Goal: Find specific page/section: Find specific page/section

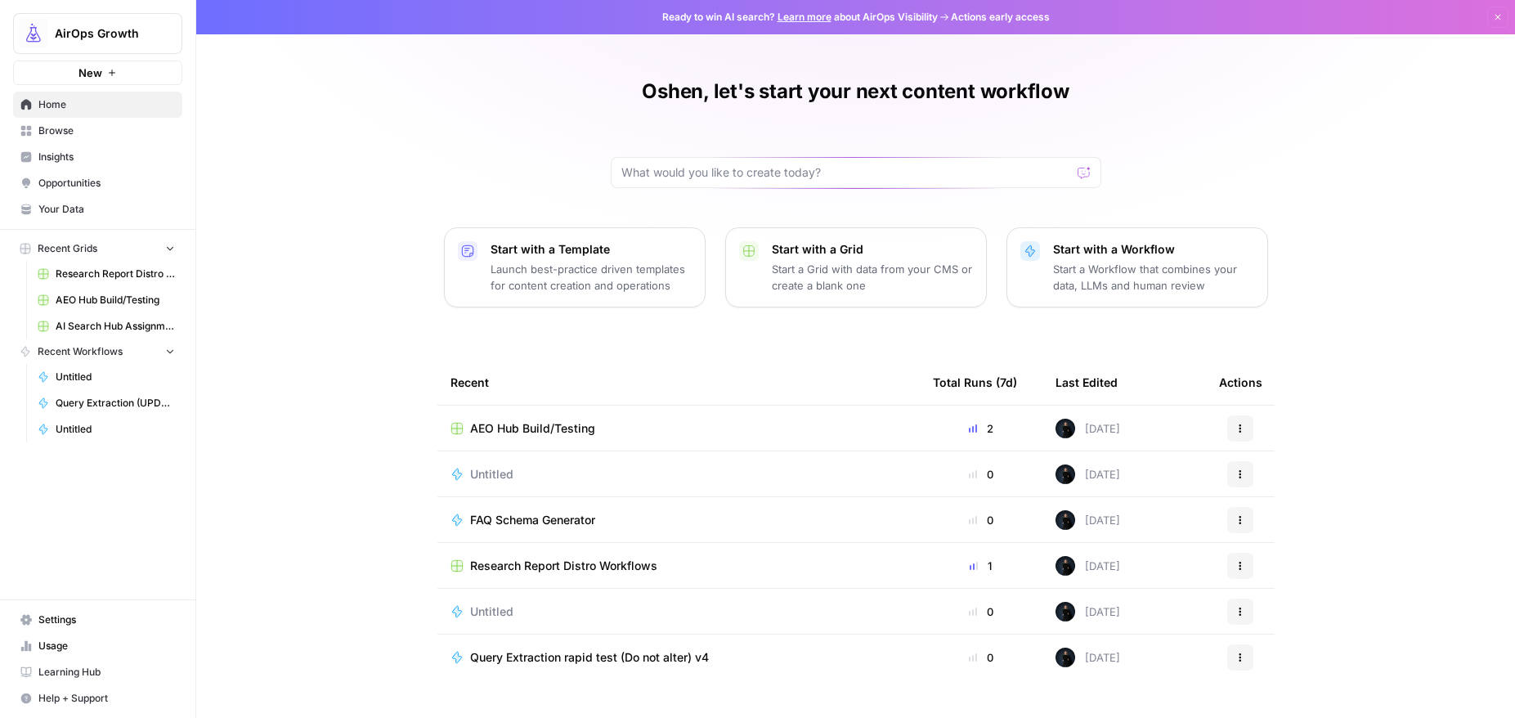
click at [44, 137] on span "Browse" at bounding box center [106, 130] width 137 height 15
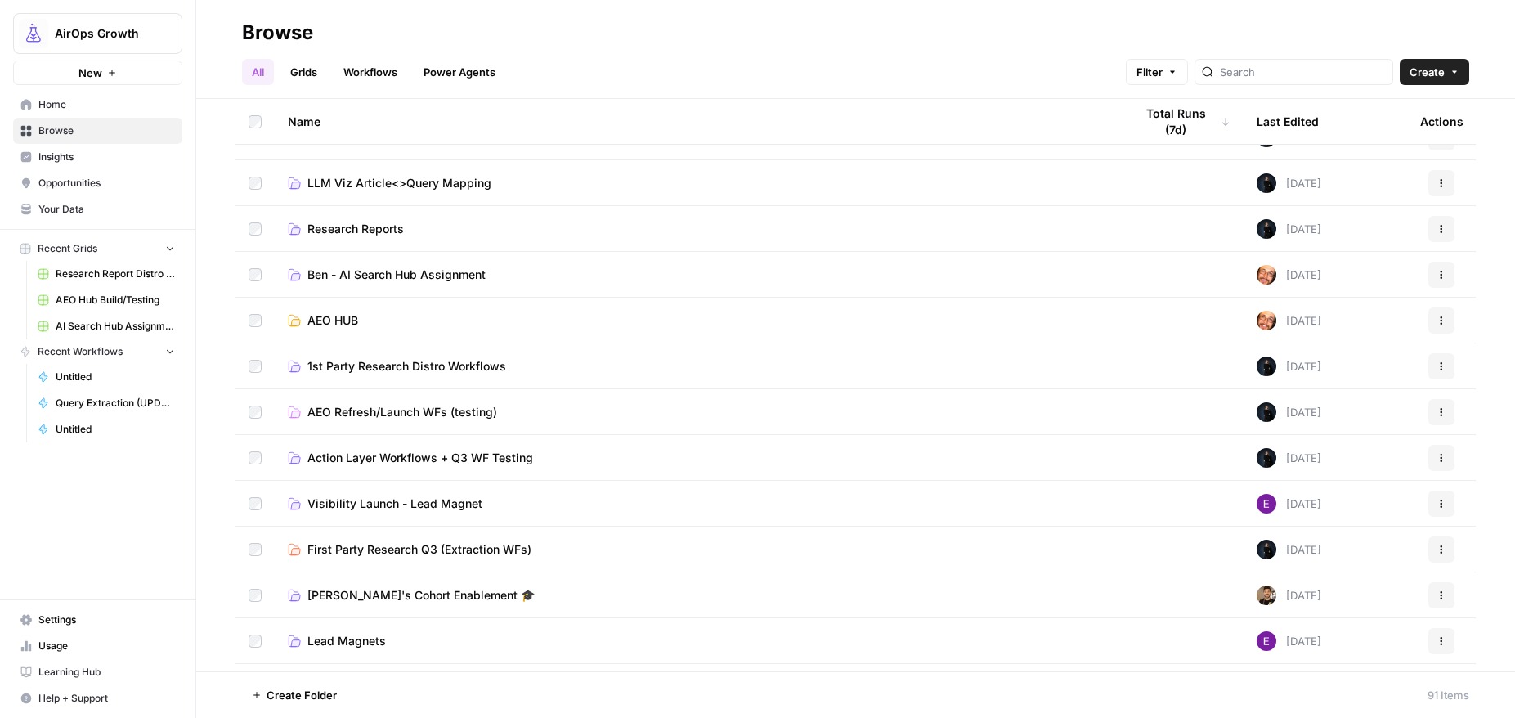
scroll to position [176, 0]
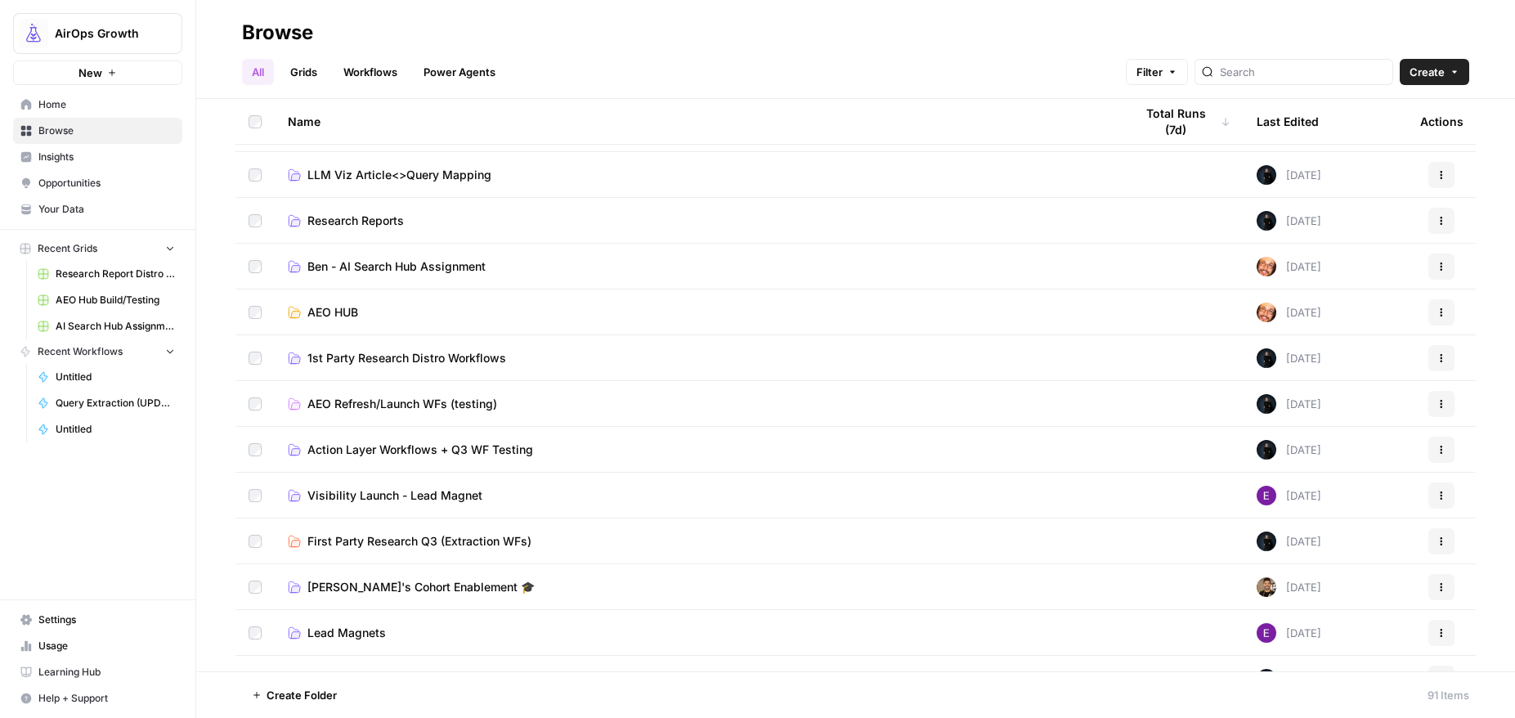
click at [306, 313] on link "AEO HUB" at bounding box center [698, 312] width 820 height 16
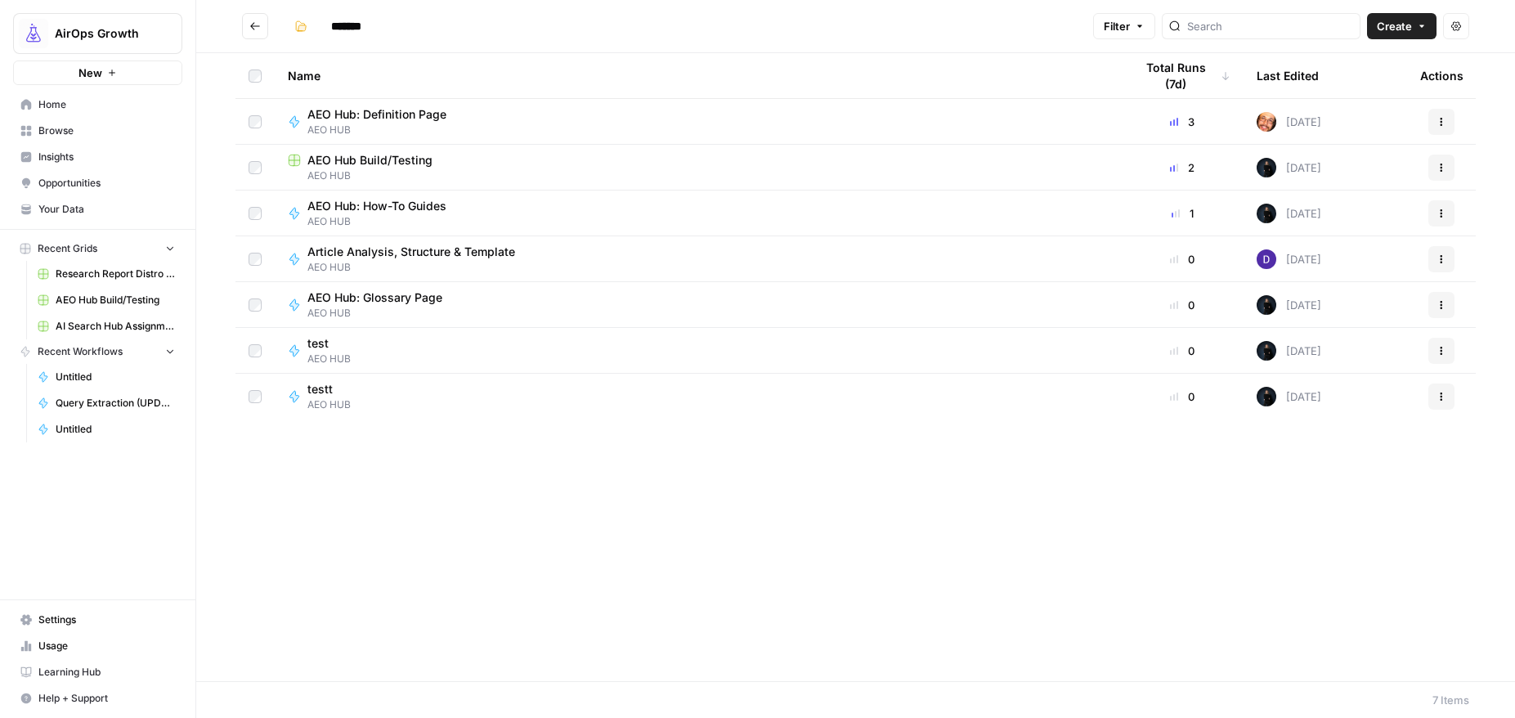
click at [374, 123] on span "AEO HUB" at bounding box center [383, 130] width 152 height 15
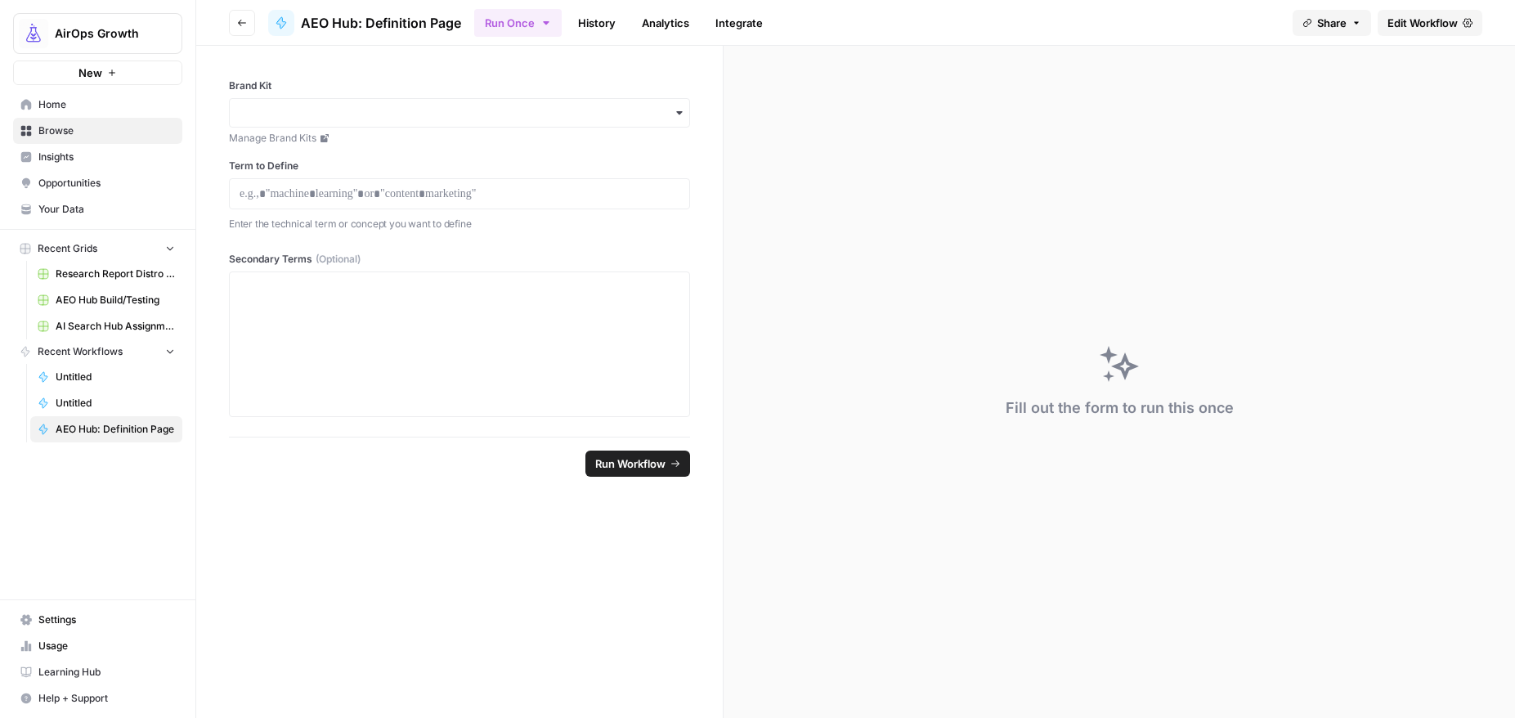
click at [40, 132] on span "Browse" at bounding box center [106, 130] width 137 height 15
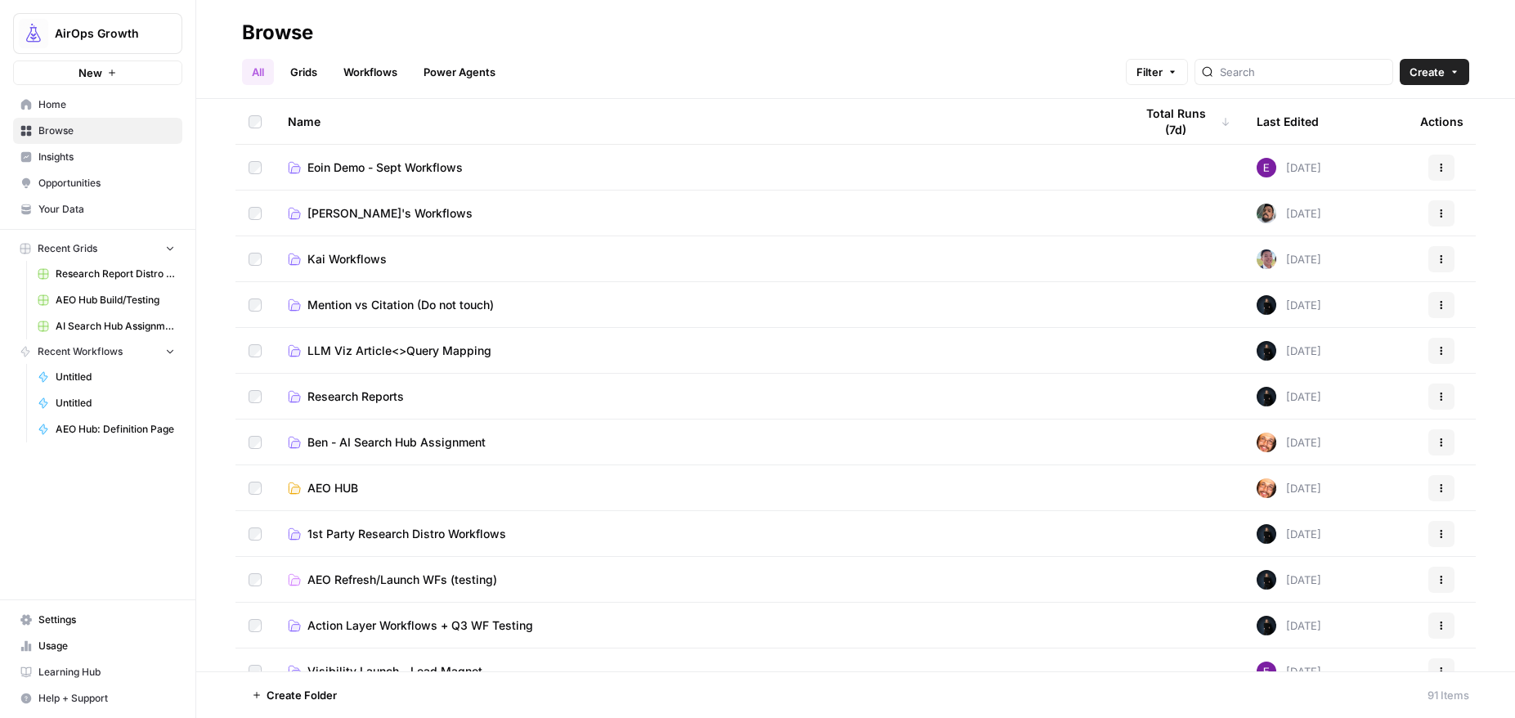
click at [317, 441] on span "Ben - AI Search Hub Assignment" at bounding box center [396, 442] width 178 height 16
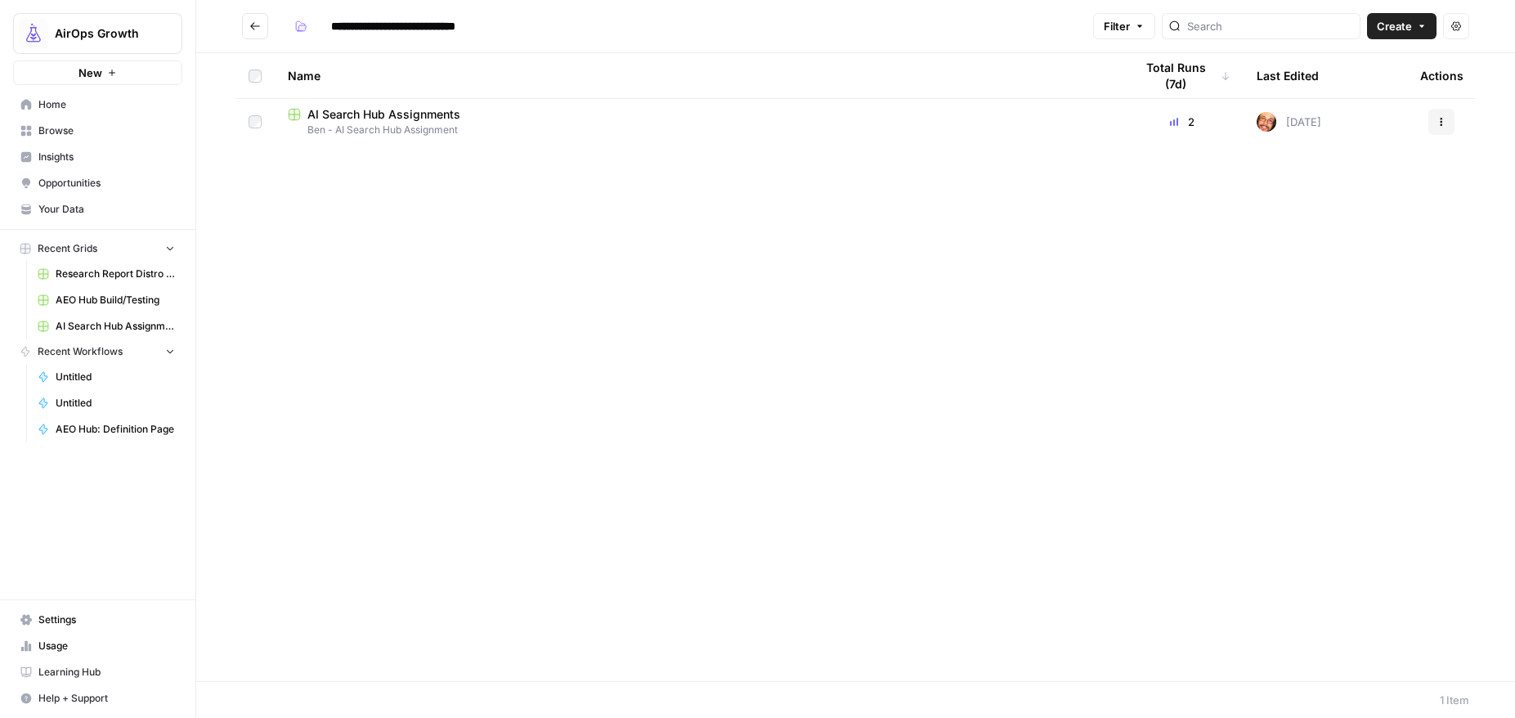
click at [257, 28] on icon "Go back" at bounding box center [254, 25] width 11 height 11
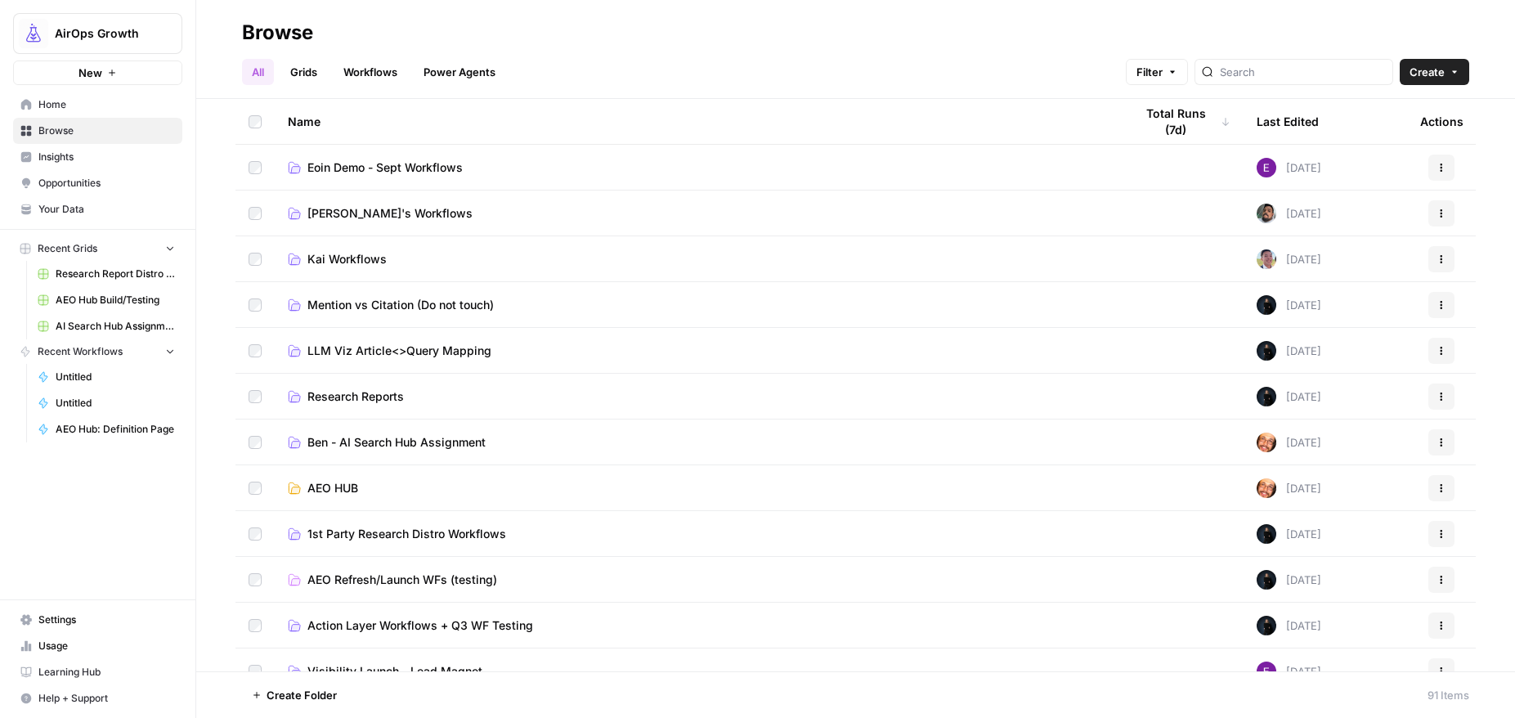
click at [347, 488] on span "AEO HUB" at bounding box center [332, 488] width 51 height 16
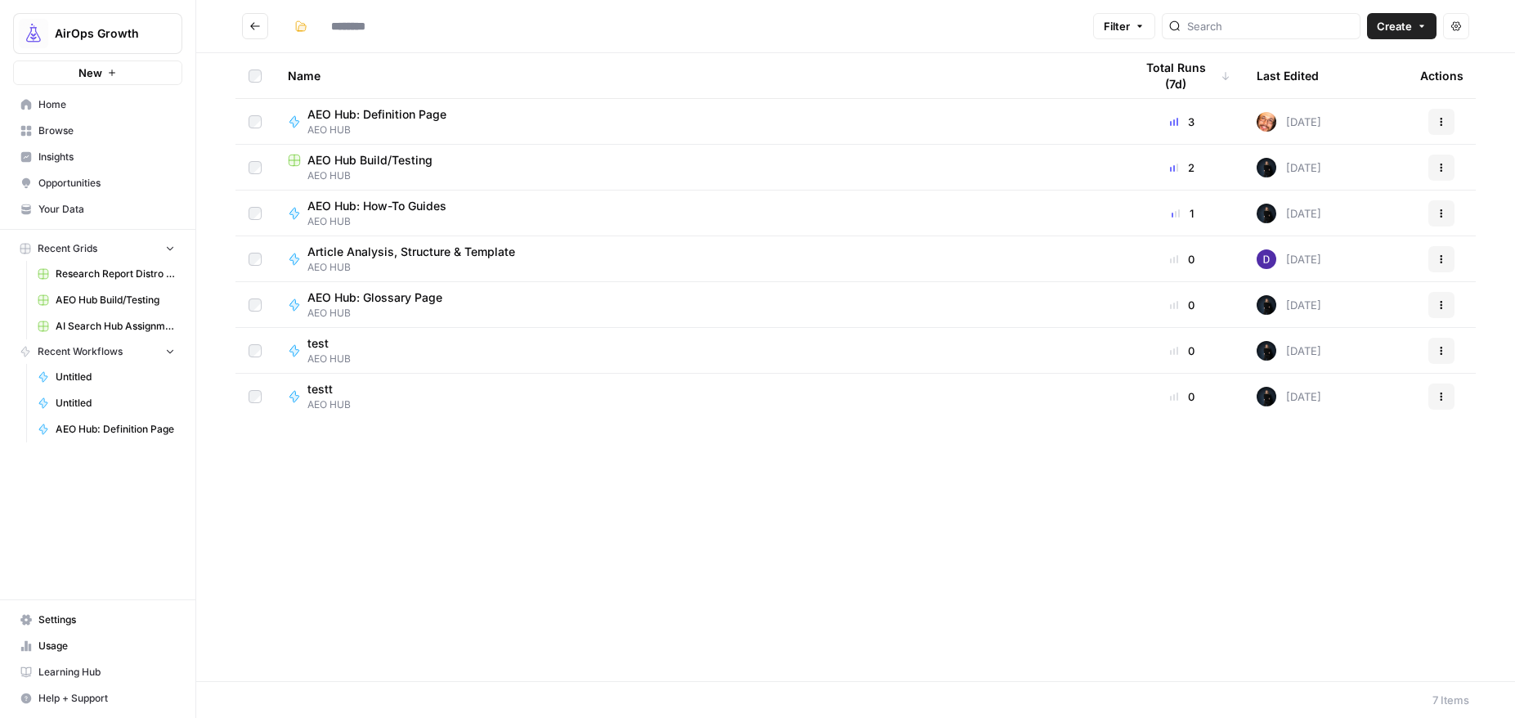
type input "*******"
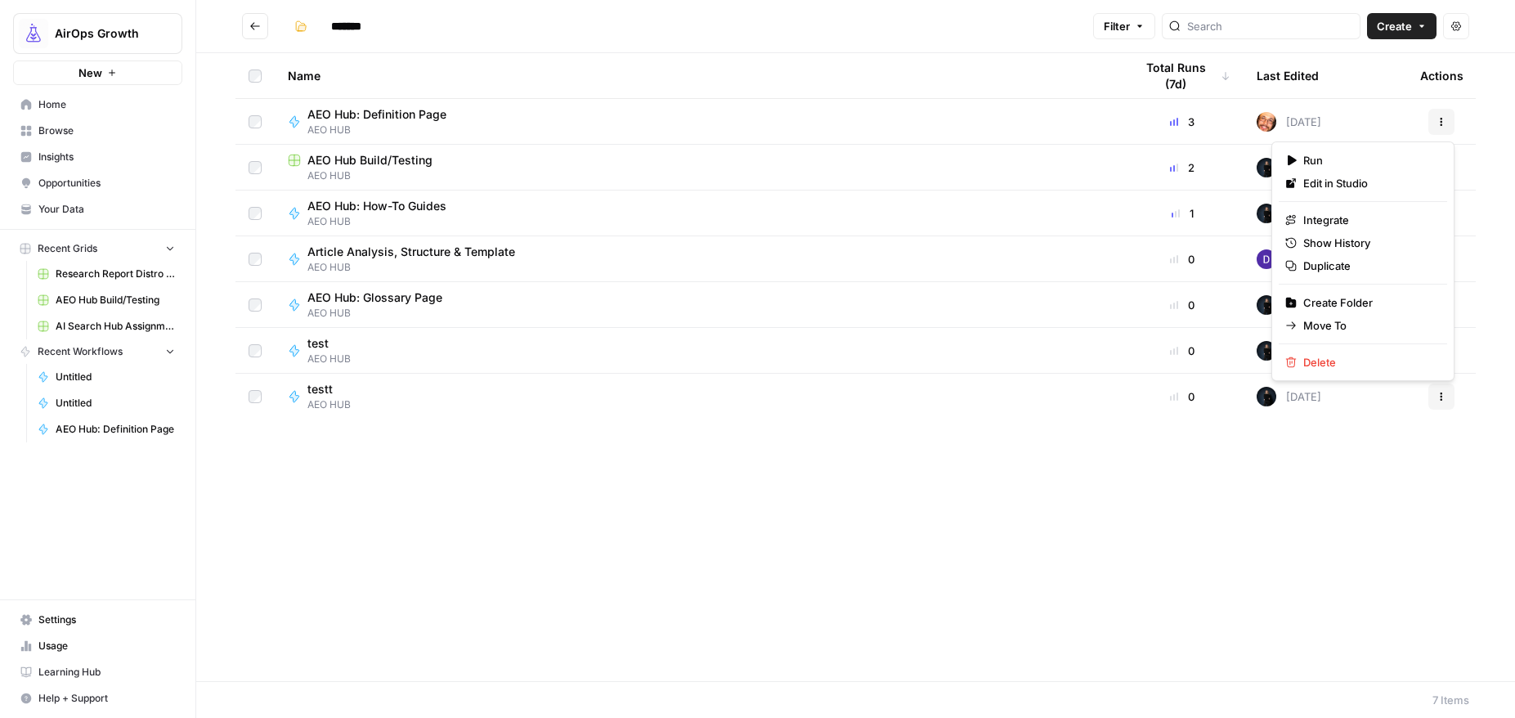
click at [1445, 125] on icon "button" at bounding box center [1441, 122] width 10 height 10
click at [1329, 183] on span "Edit in Studio" at bounding box center [1368, 183] width 131 height 16
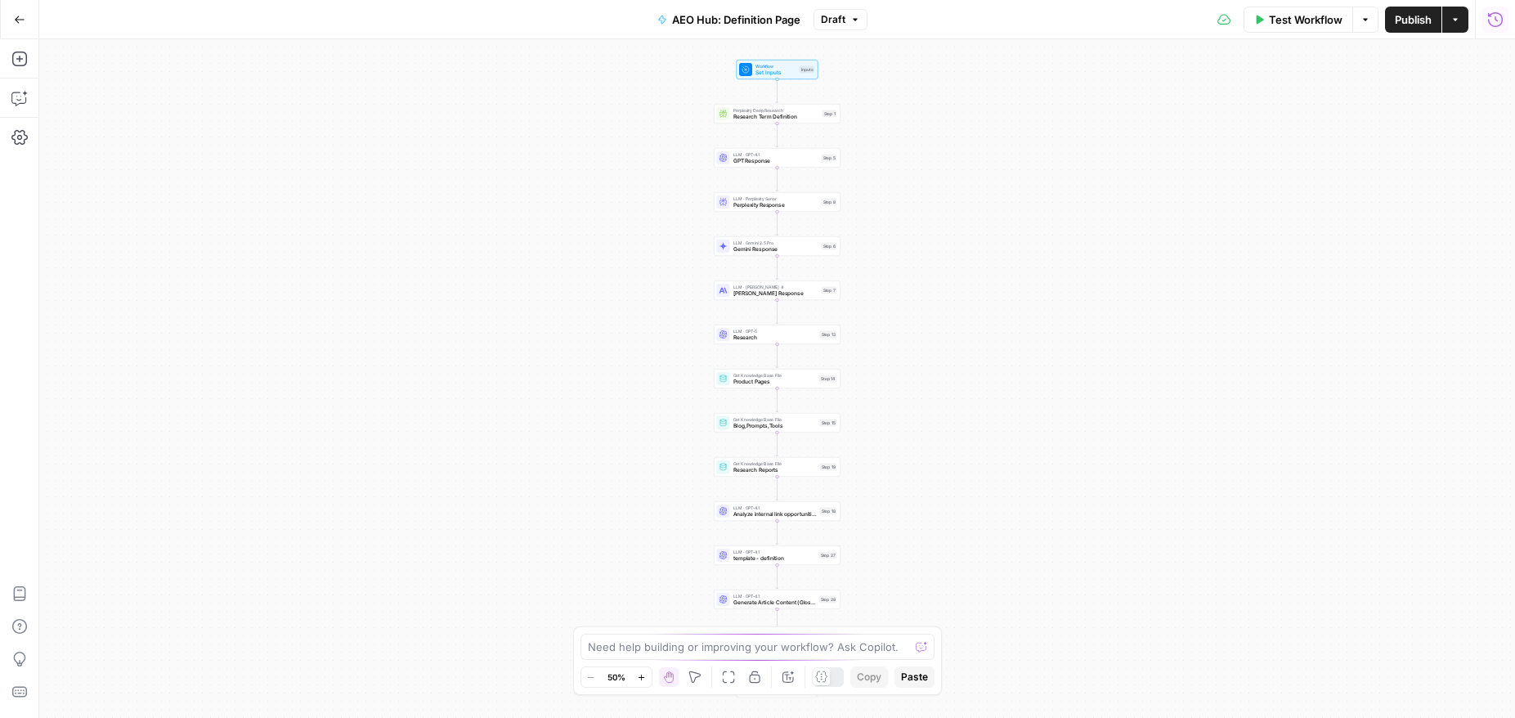
click at [1499, 21] on icon "button" at bounding box center [1495, 19] width 16 height 16
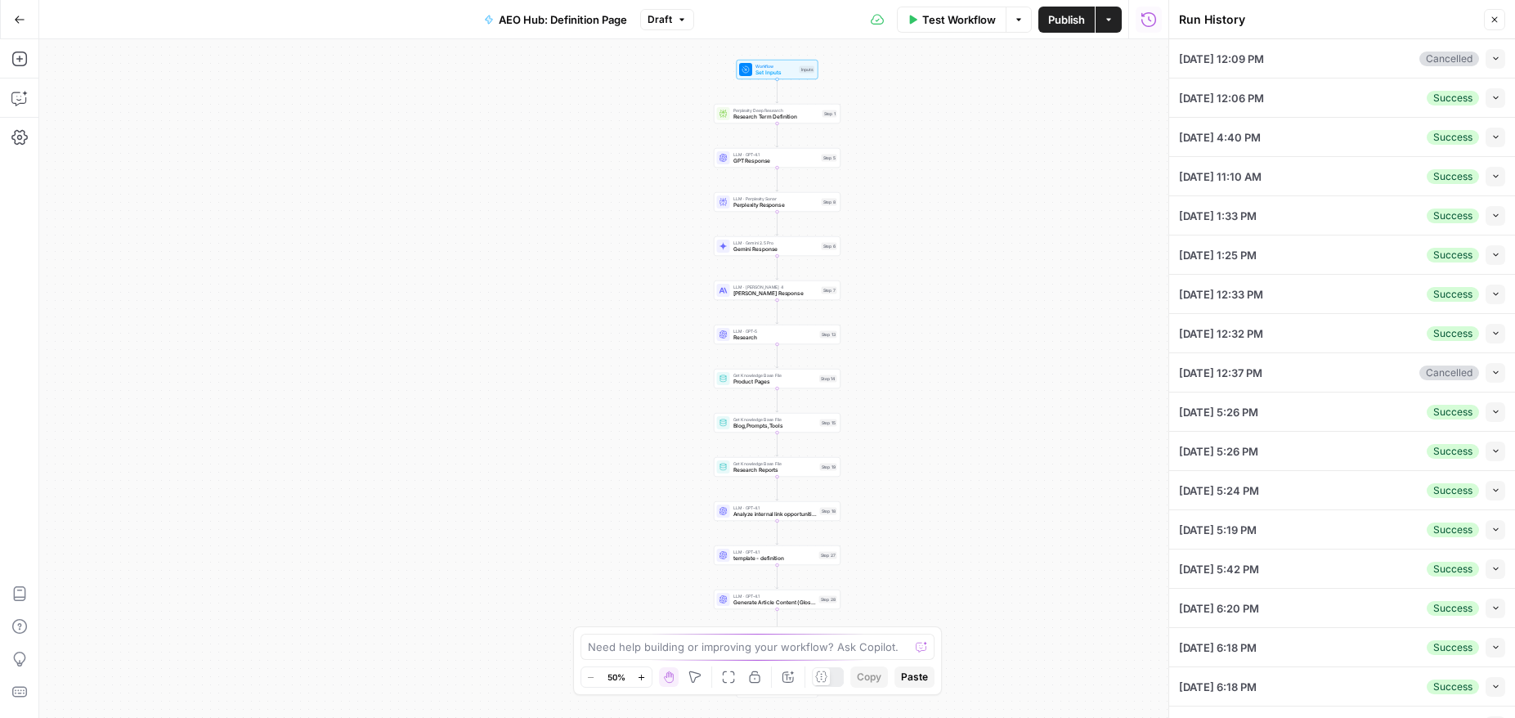
click at [1491, 97] on icon "button" at bounding box center [1495, 97] width 9 height 9
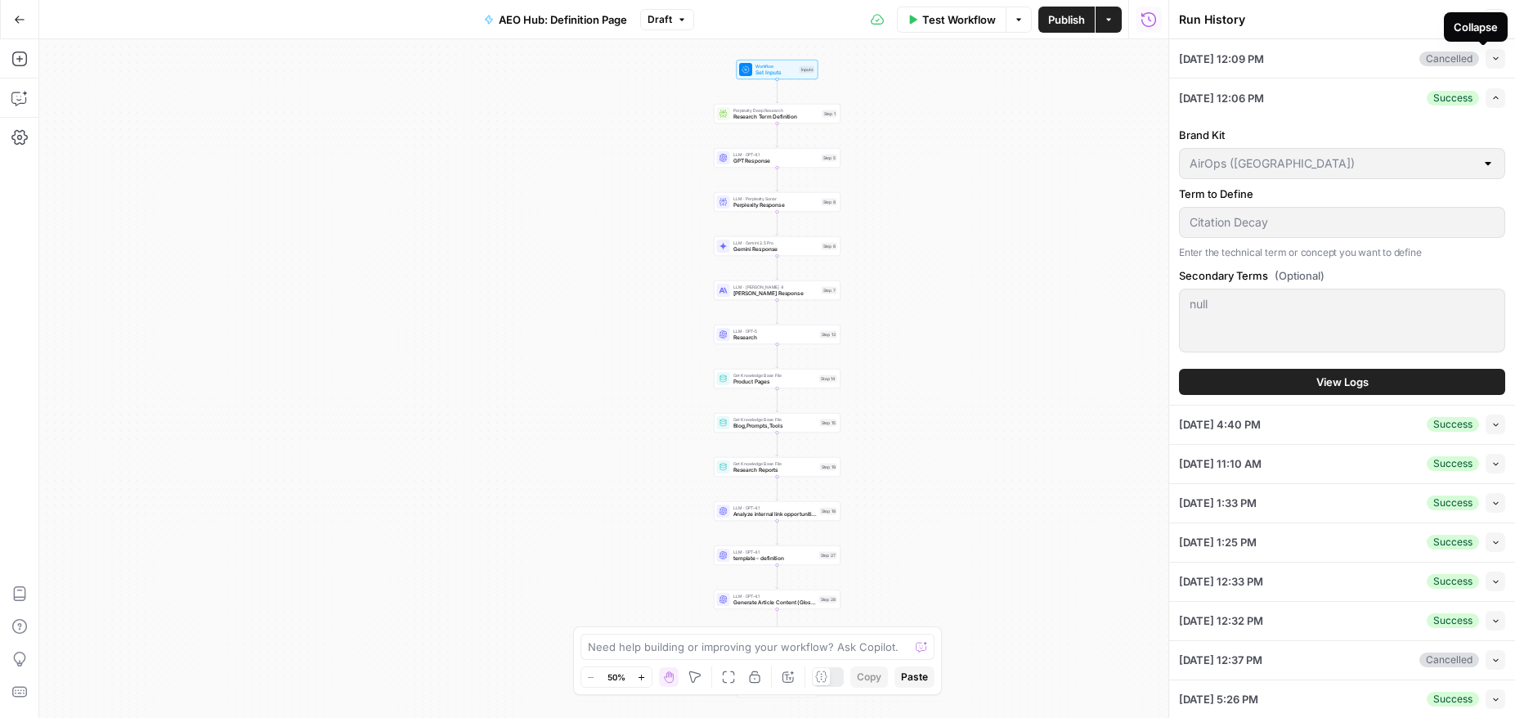
click at [1491, 61] on icon "button" at bounding box center [1495, 58] width 9 height 9
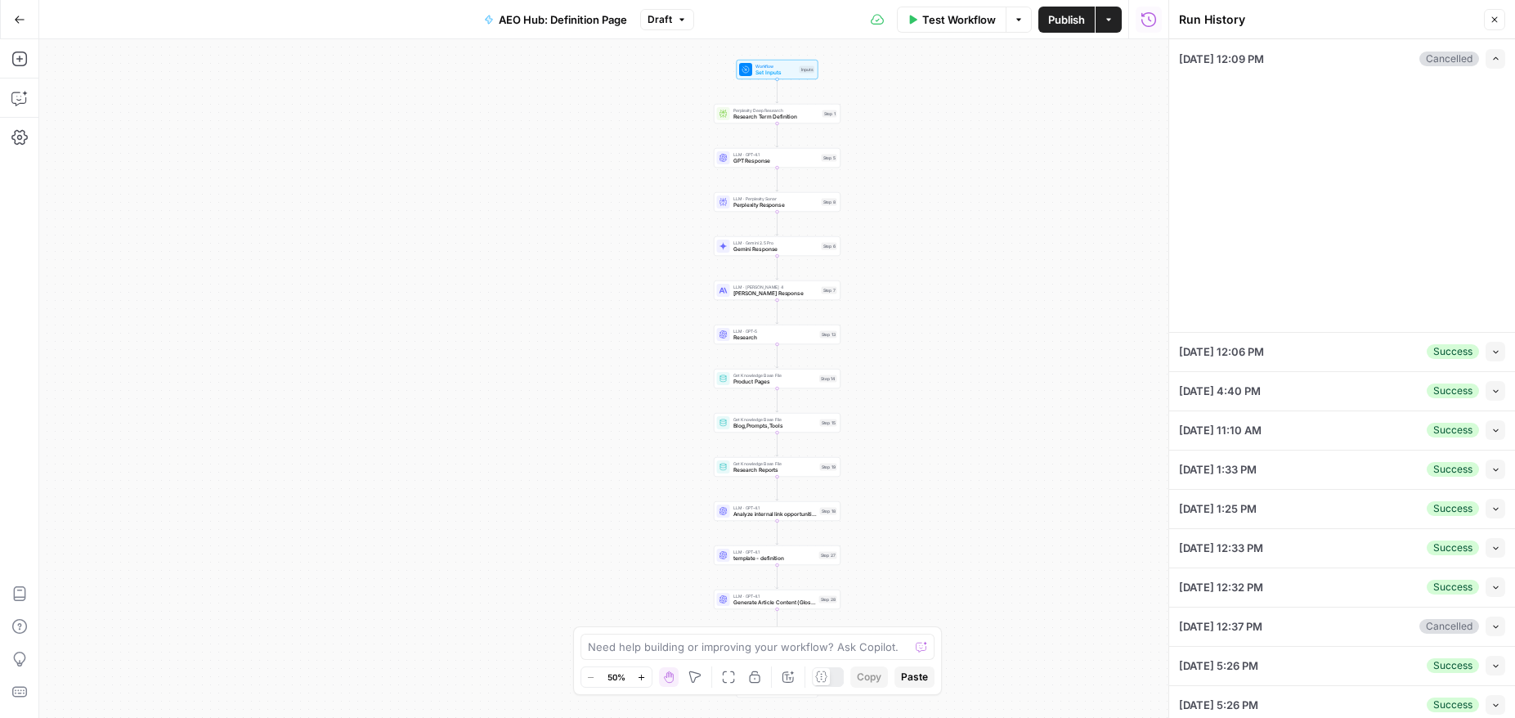
click at [1491, 61] on icon "button" at bounding box center [1495, 58] width 9 height 9
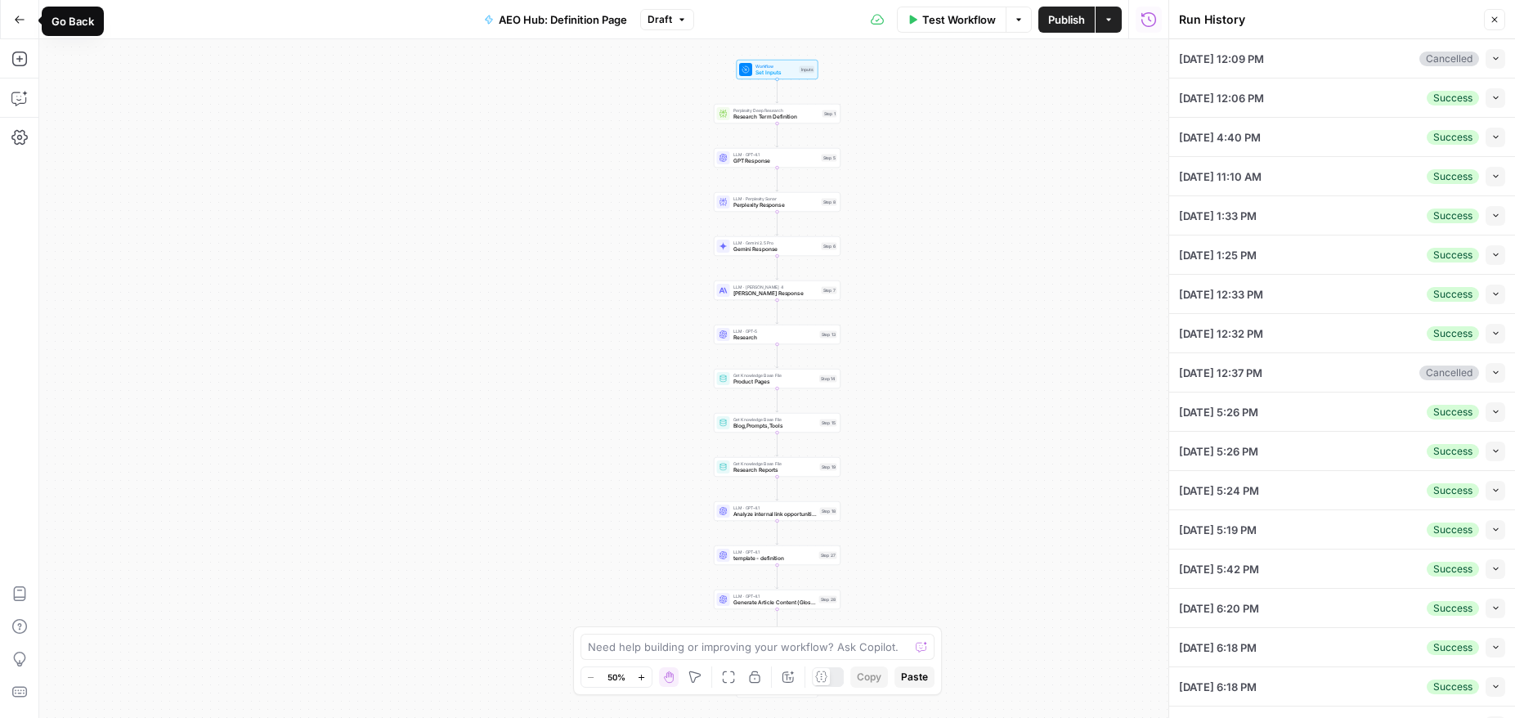
click at [14, 19] on icon "button" at bounding box center [19, 19] width 11 height 11
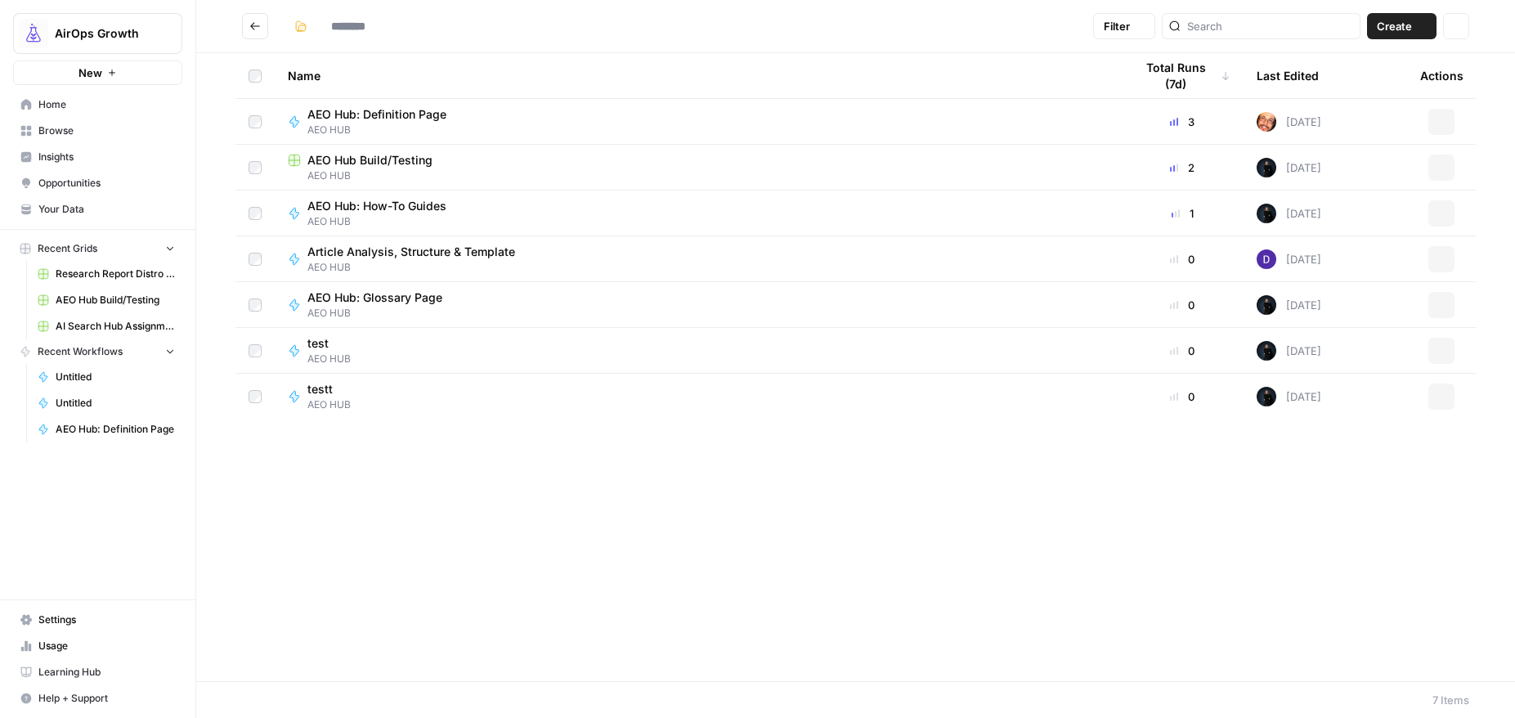
type input "*******"
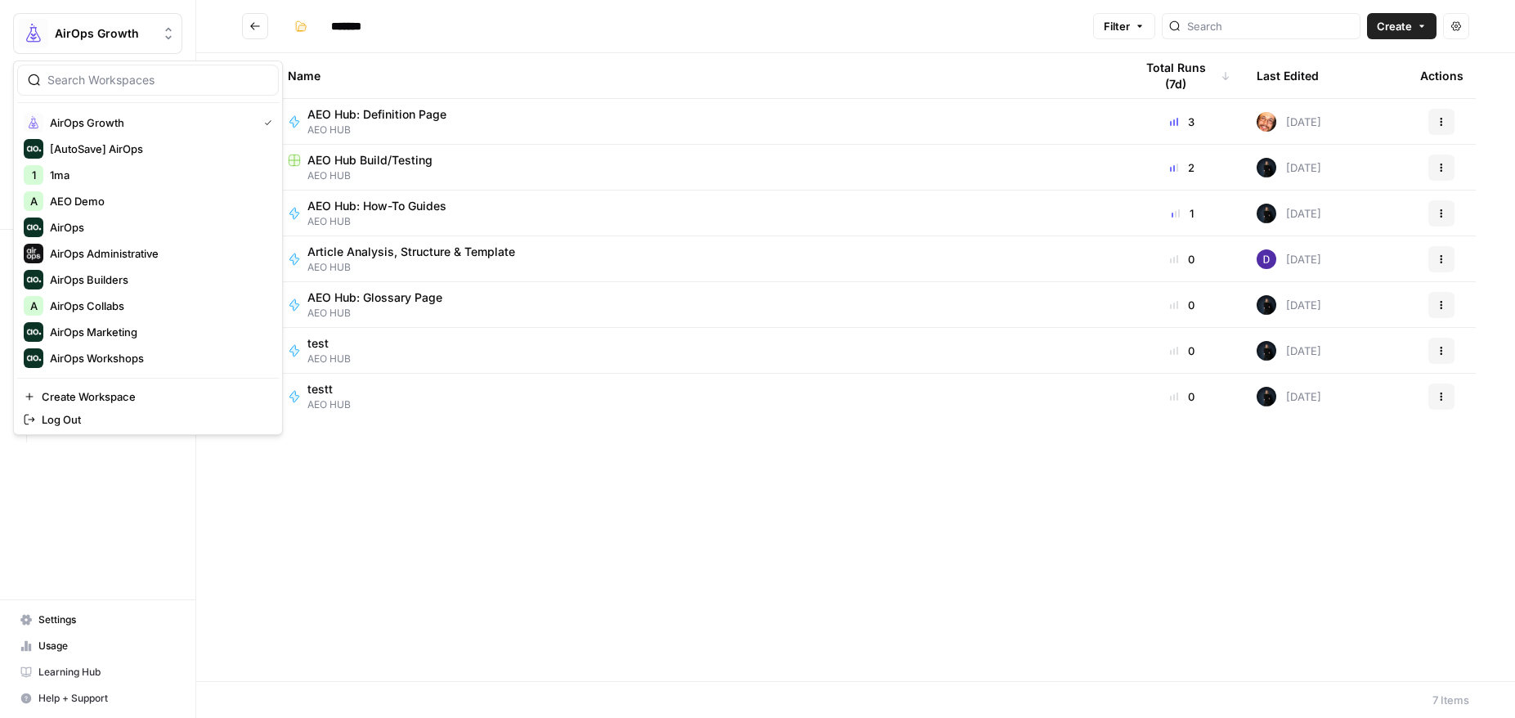
click at [14, 19] on button "AirOps Growth" at bounding box center [97, 33] width 169 height 41
click at [542, 552] on div "Name Total Runs (7d) Last Edited Actions AEO Hub: Definition Page AEO HUB 3 [DA…" at bounding box center [855, 367] width 1318 height 628
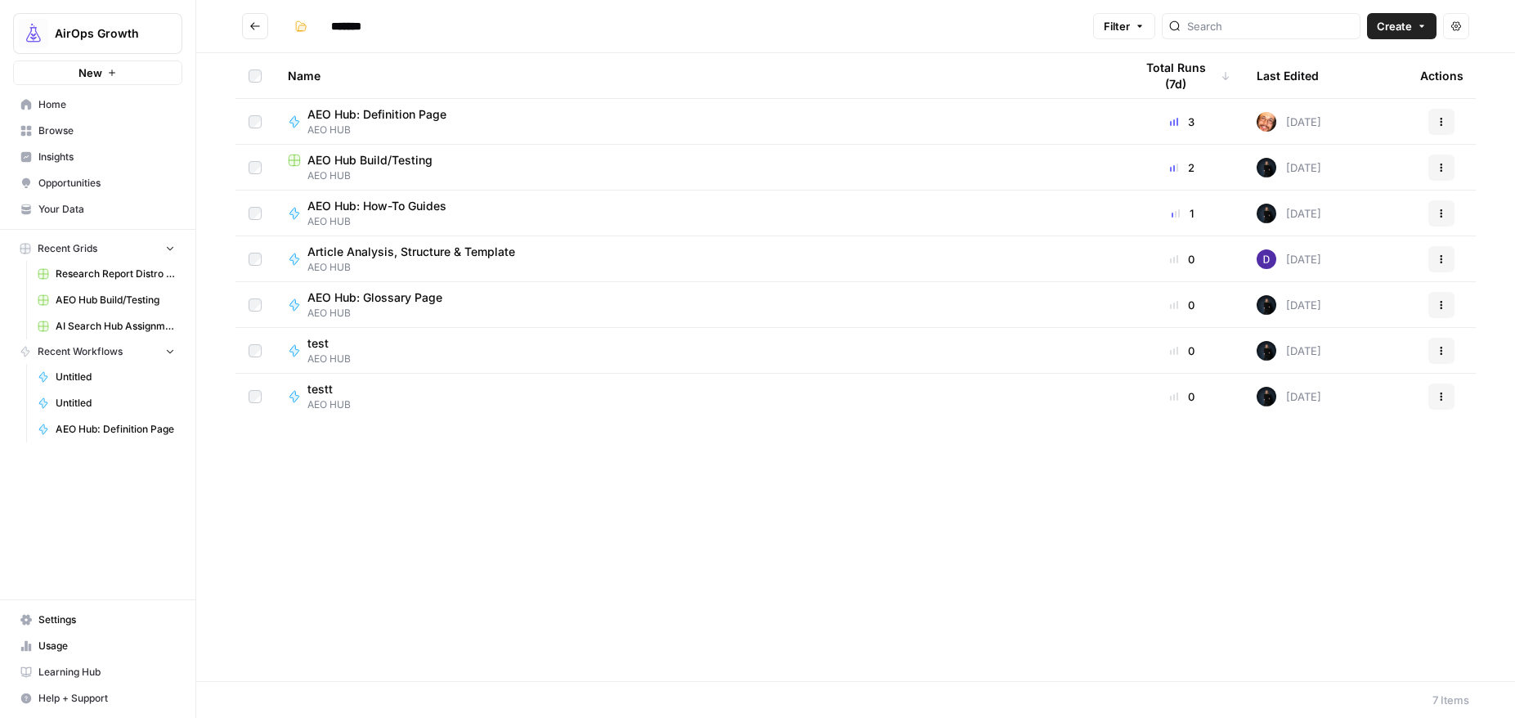
click at [256, 18] on button "Go back" at bounding box center [255, 26] width 26 height 26
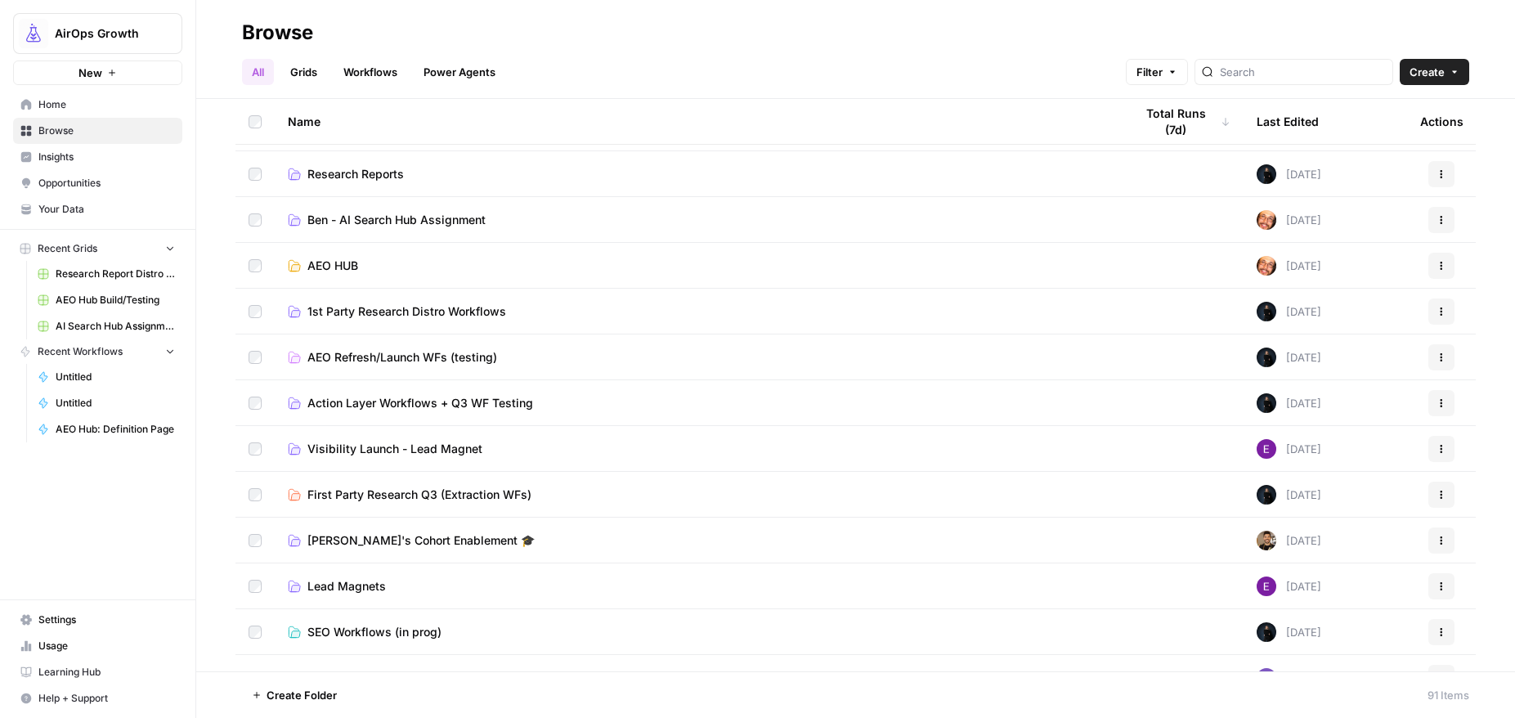
scroll to position [221, 0]
click at [302, 264] on link "AEO HUB" at bounding box center [698, 267] width 820 height 16
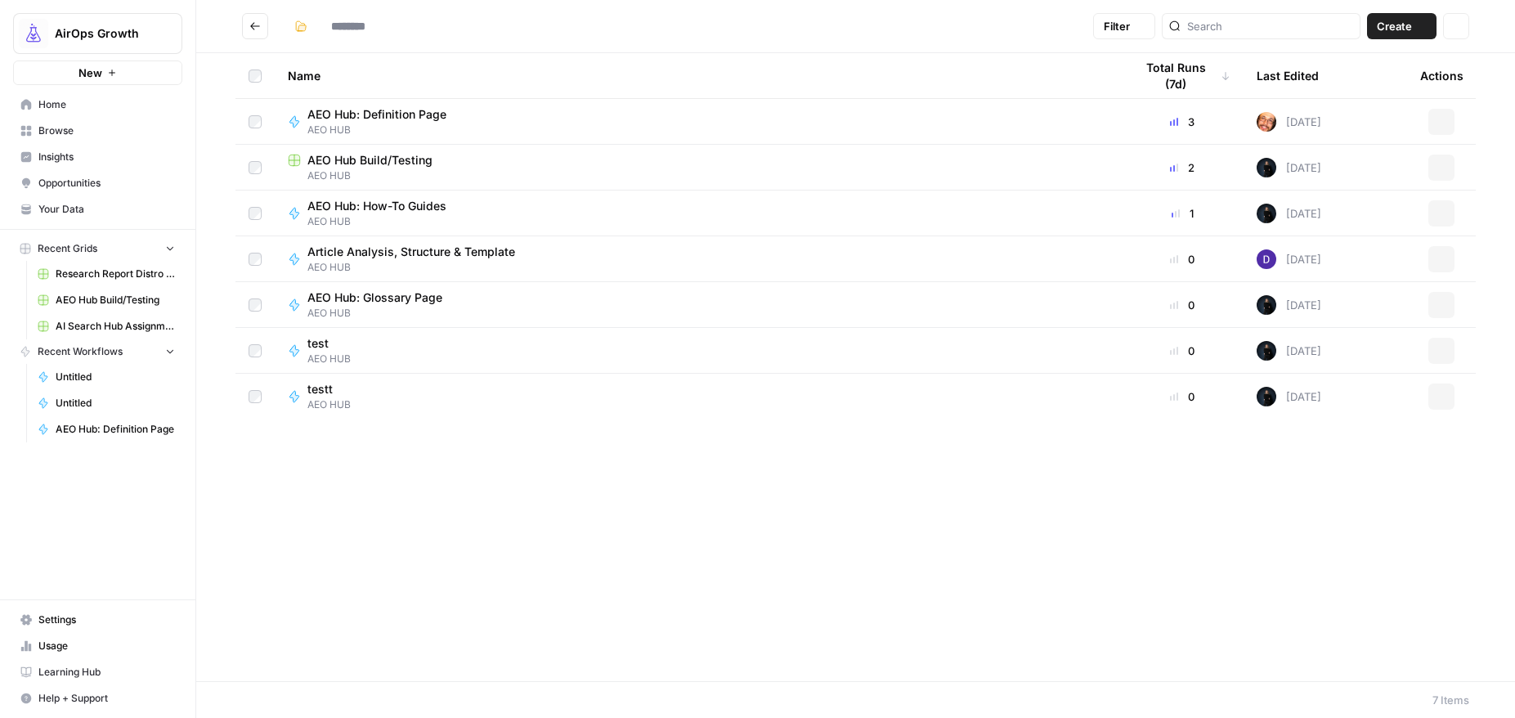
type input "*******"
click at [251, 24] on icon "Go back" at bounding box center [254, 25] width 11 height 11
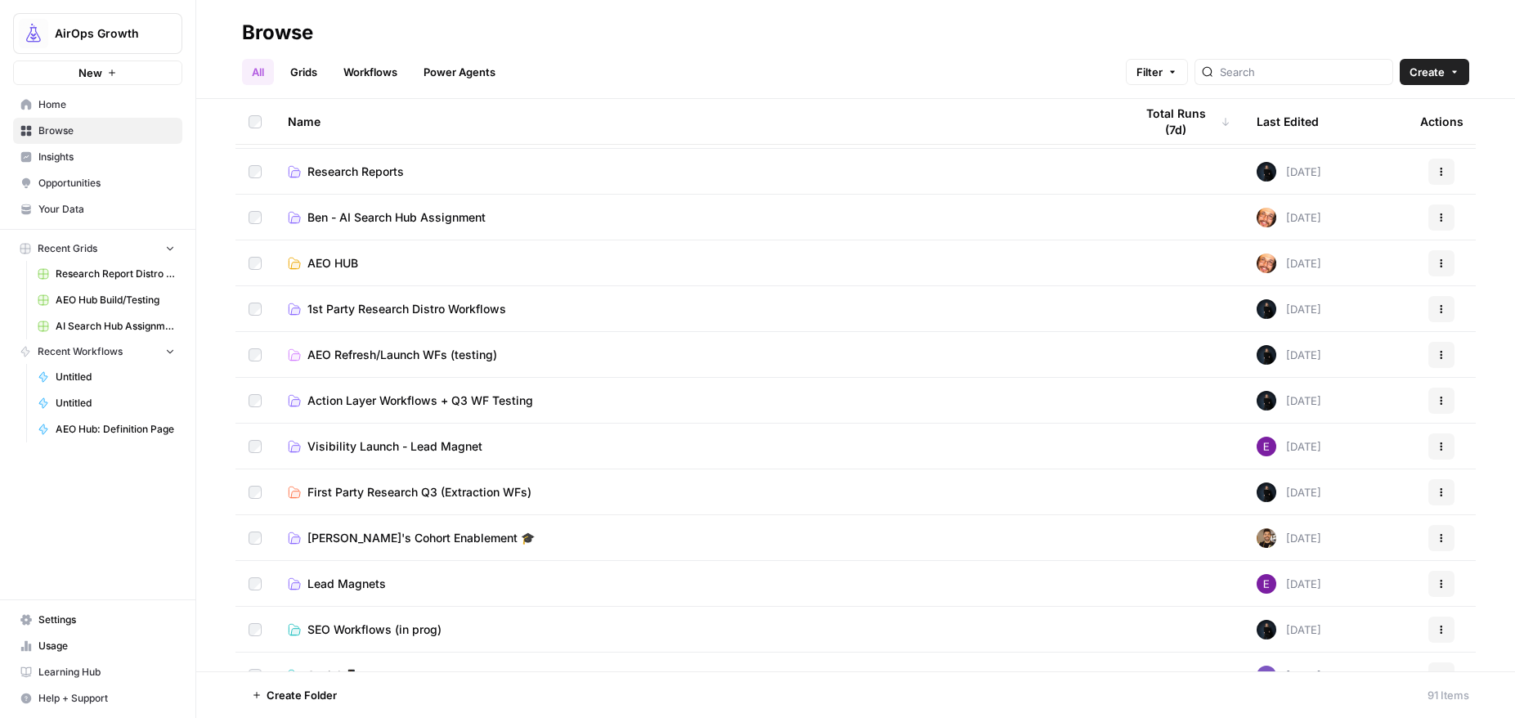
scroll to position [226, 0]
click at [424, 492] on span "First Party Research Q3 (Extraction WFs)" at bounding box center [419, 491] width 224 height 16
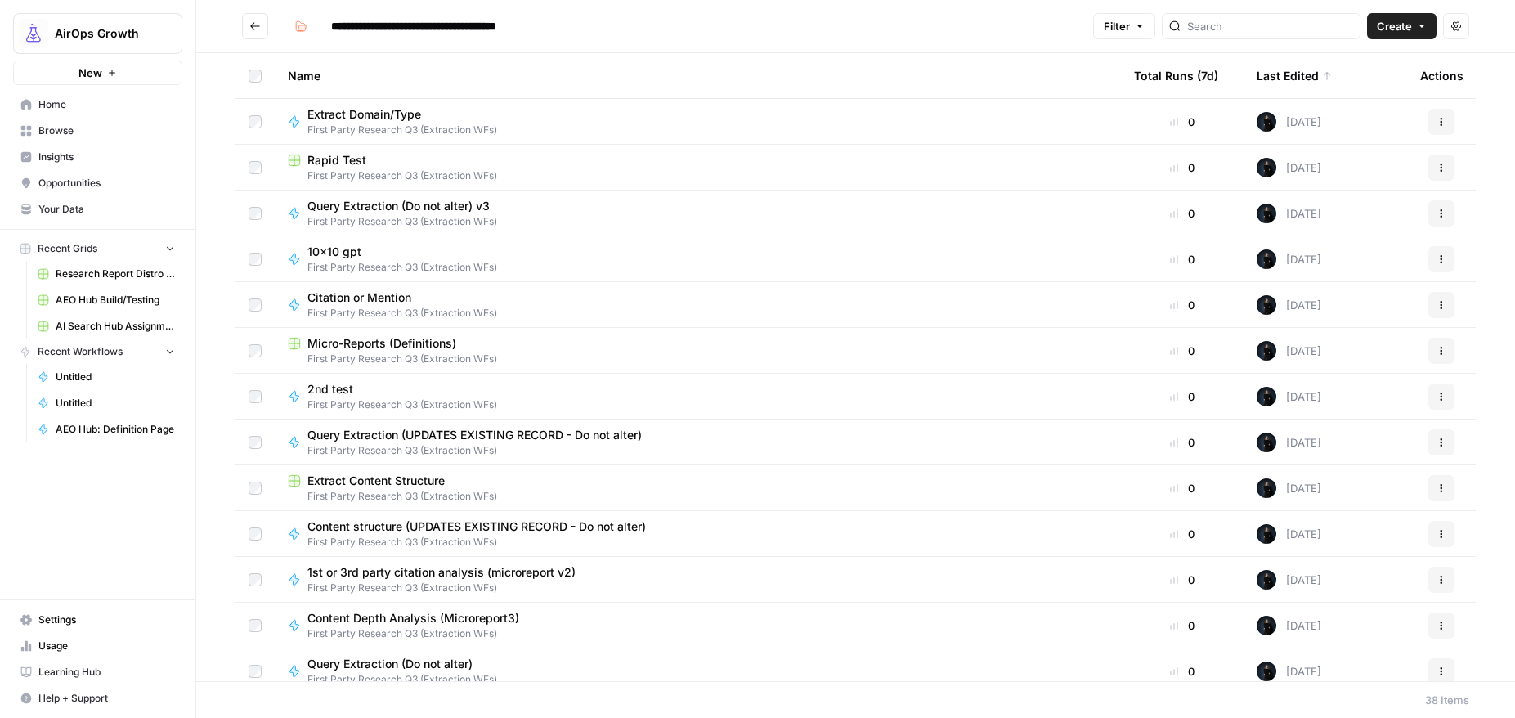
click at [252, 24] on icon "Go back" at bounding box center [254, 25] width 11 height 11
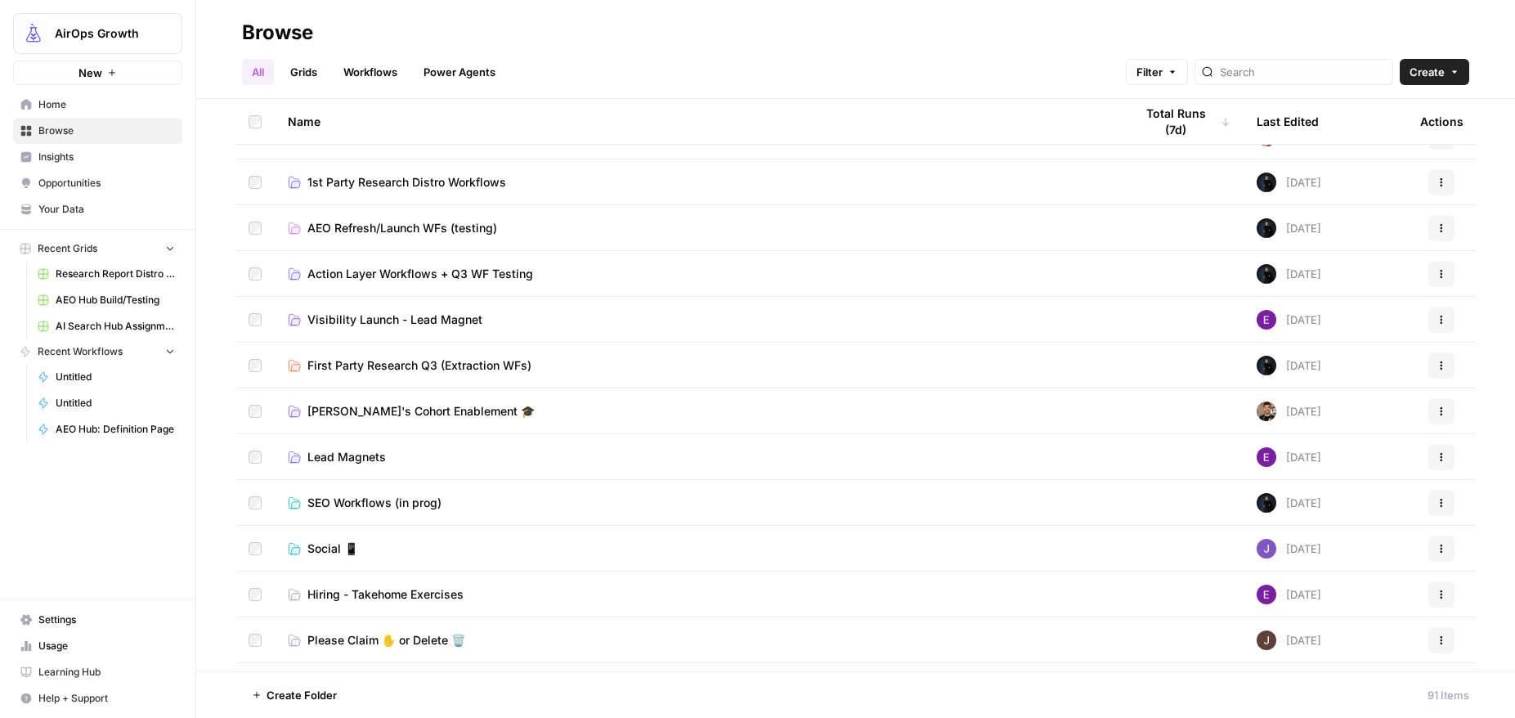
scroll to position [354, 0]
click at [405, 501] on span "SEO Workflows (in prog)" at bounding box center [374, 500] width 134 height 16
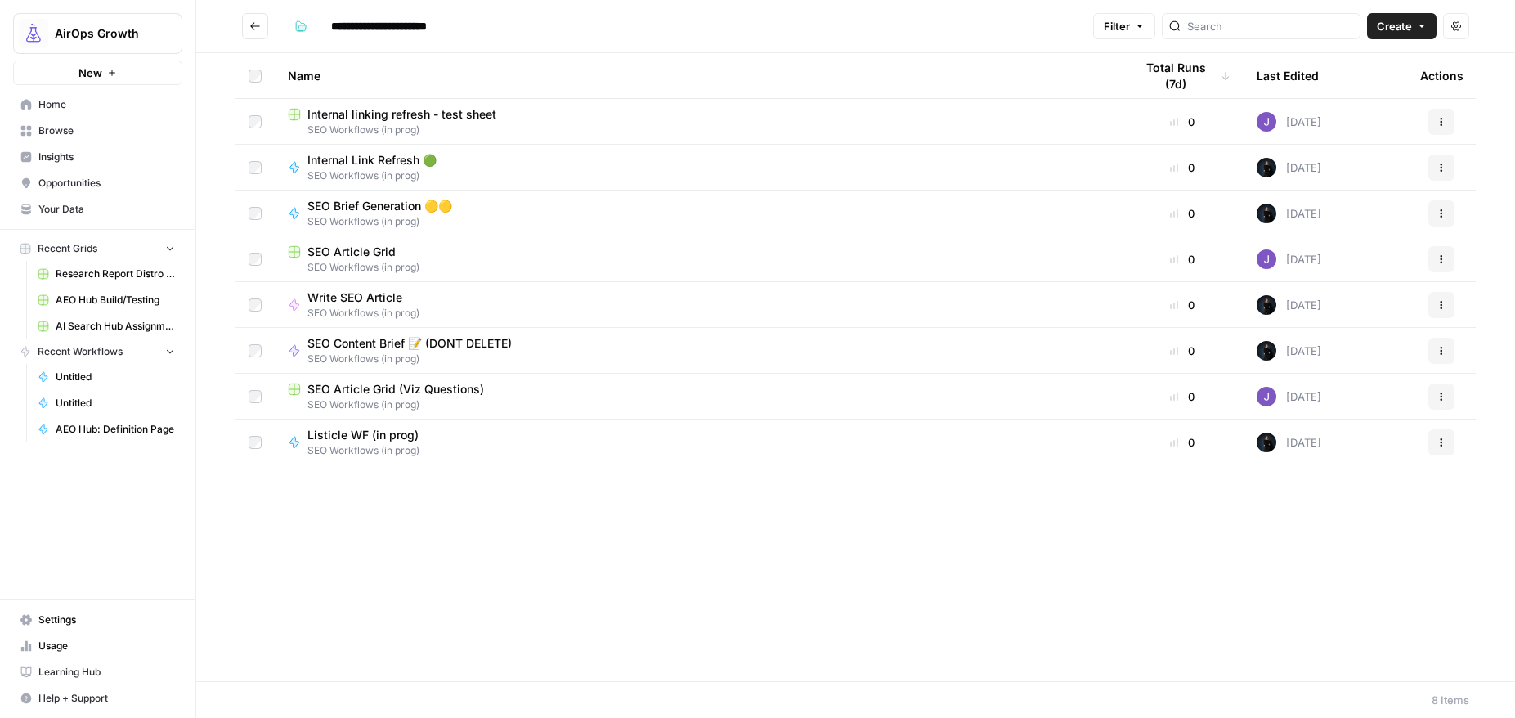
click at [512, 152] on div "Internal Link Refresh 🟢 SEO Workflows (in prog)" at bounding box center [698, 167] width 820 height 31
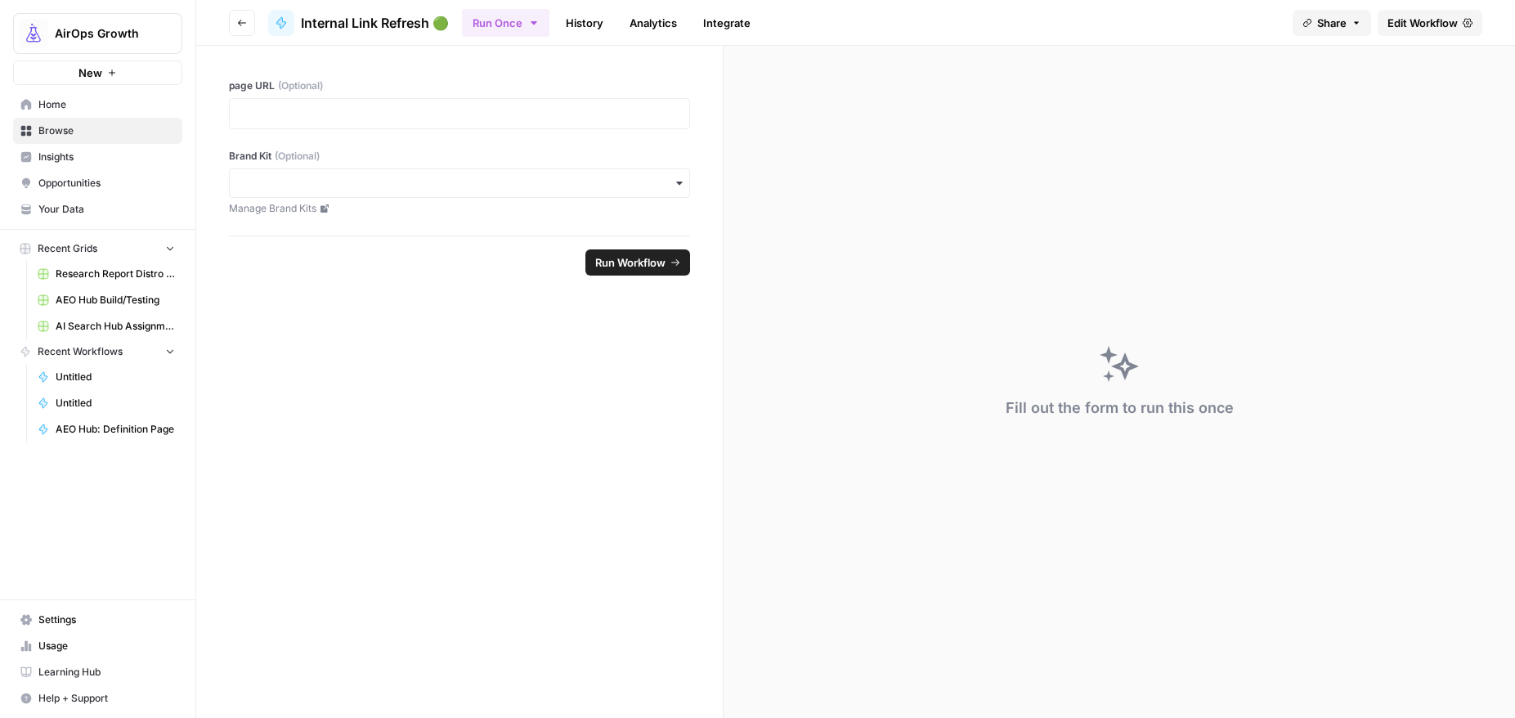
click at [1406, 22] on span "Edit Workflow" at bounding box center [1422, 23] width 70 height 16
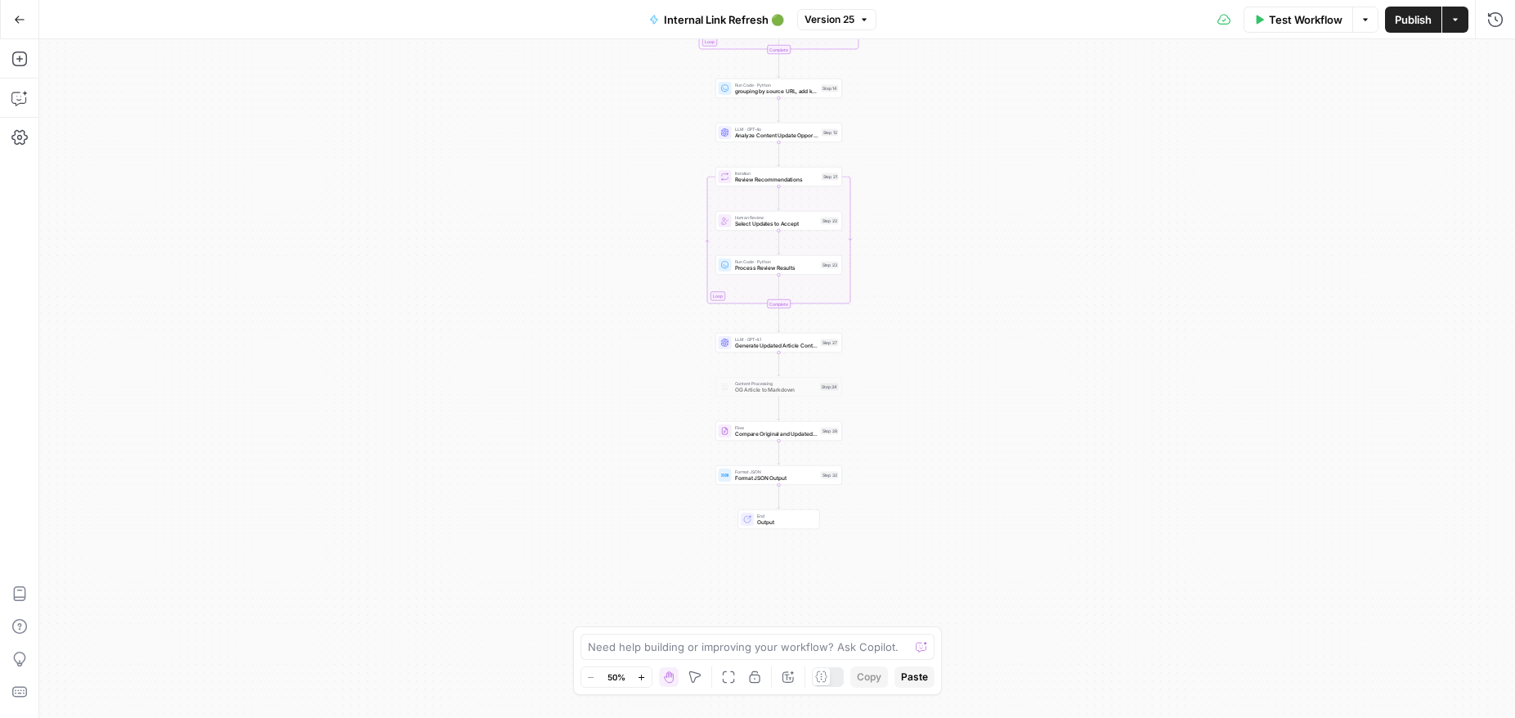
click at [1463, 25] on button "Actions" at bounding box center [1455, 20] width 26 height 26
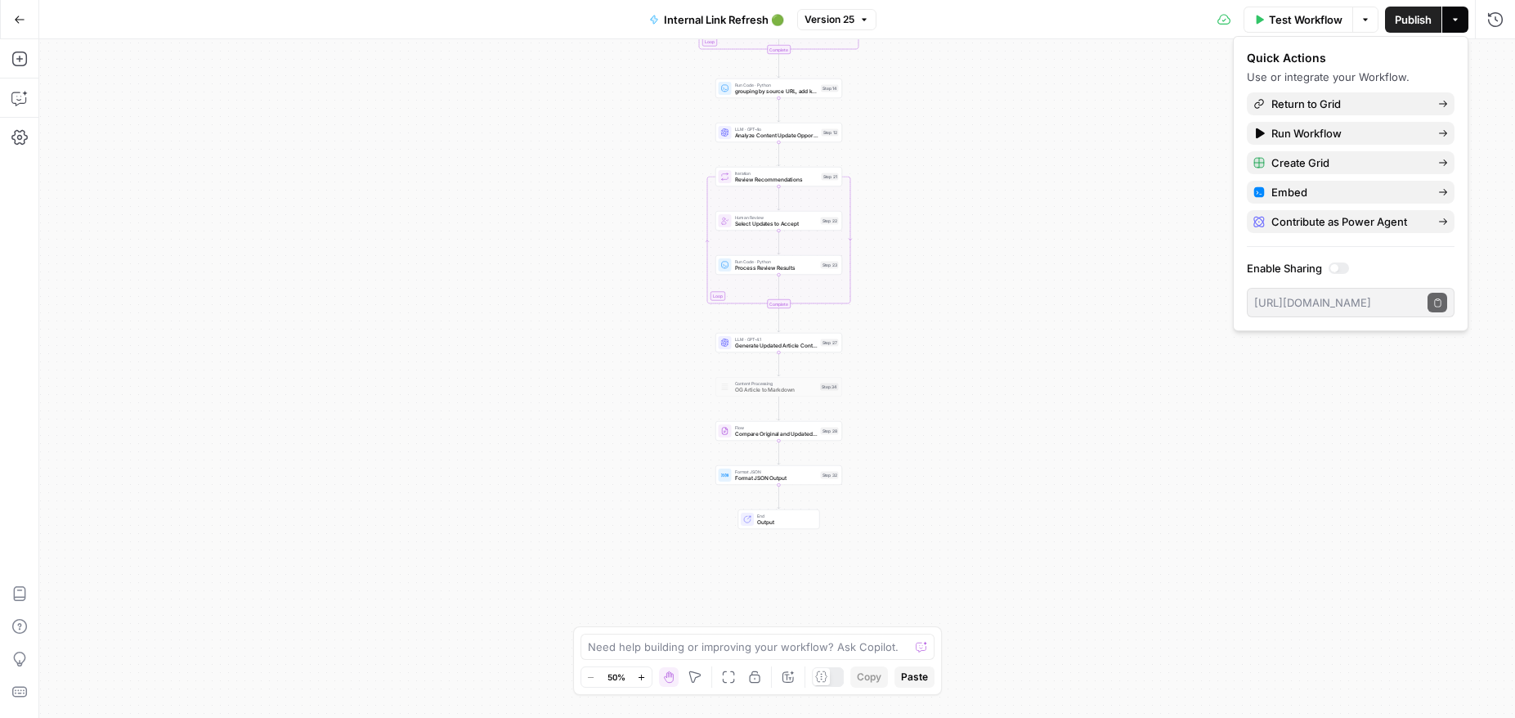
drag, startPoint x: 1336, startPoint y: 266, endPoint x: 1387, endPoint y: 292, distance: 56.7
click at [1336, 266] on div at bounding box center [1334, 268] width 8 height 8
click at [1438, 303] on icon "button" at bounding box center [1437, 302] width 9 height 9
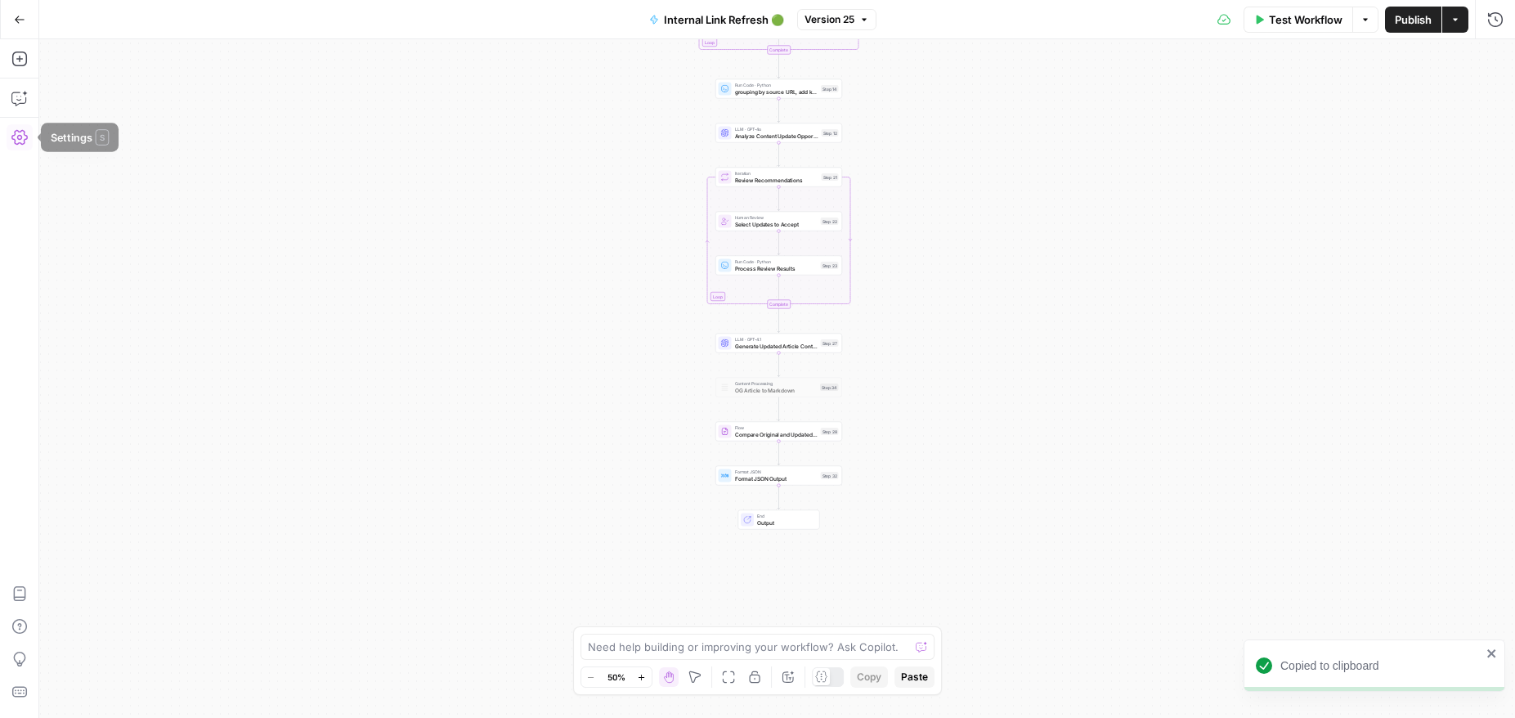
click at [22, 138] on icon "button" at bounding box center [19, 137] width 16 height 16
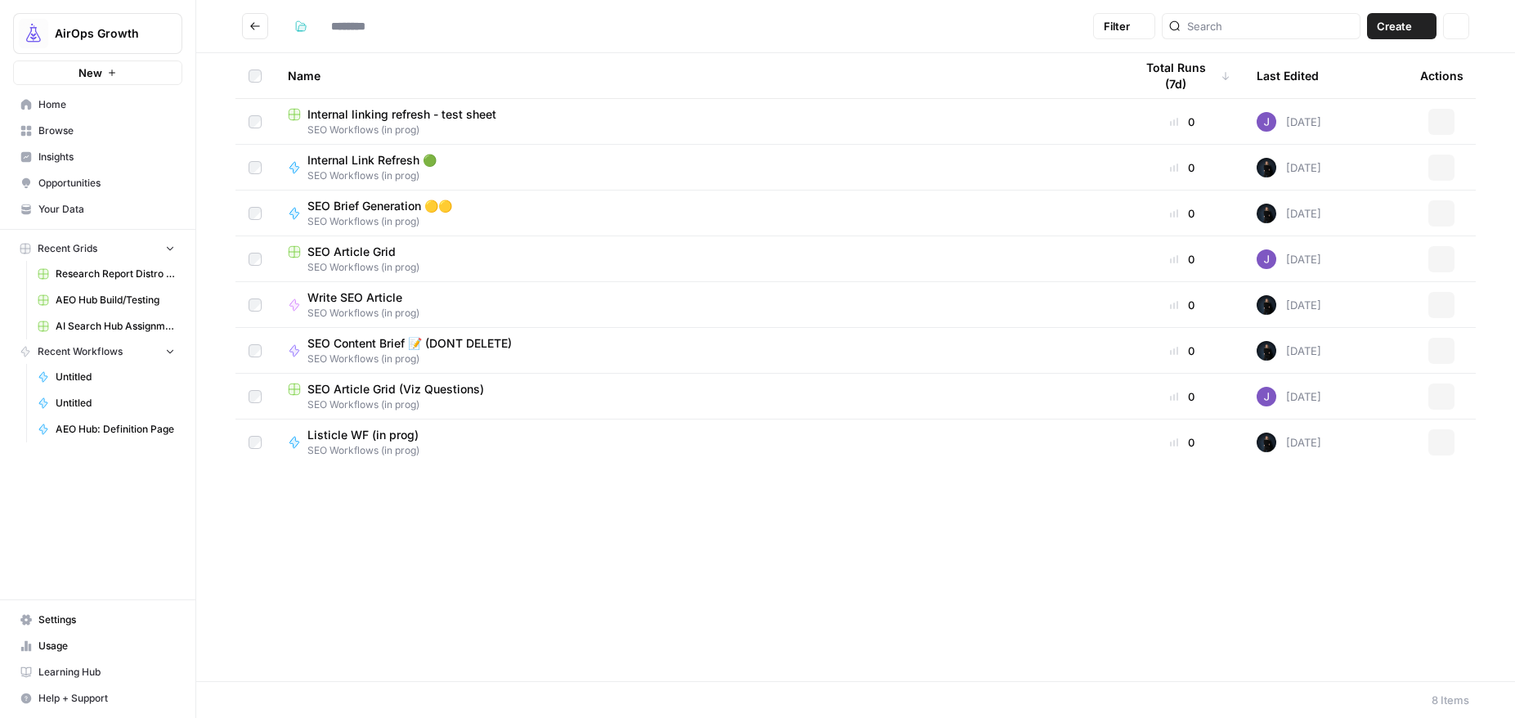
type input "**********"
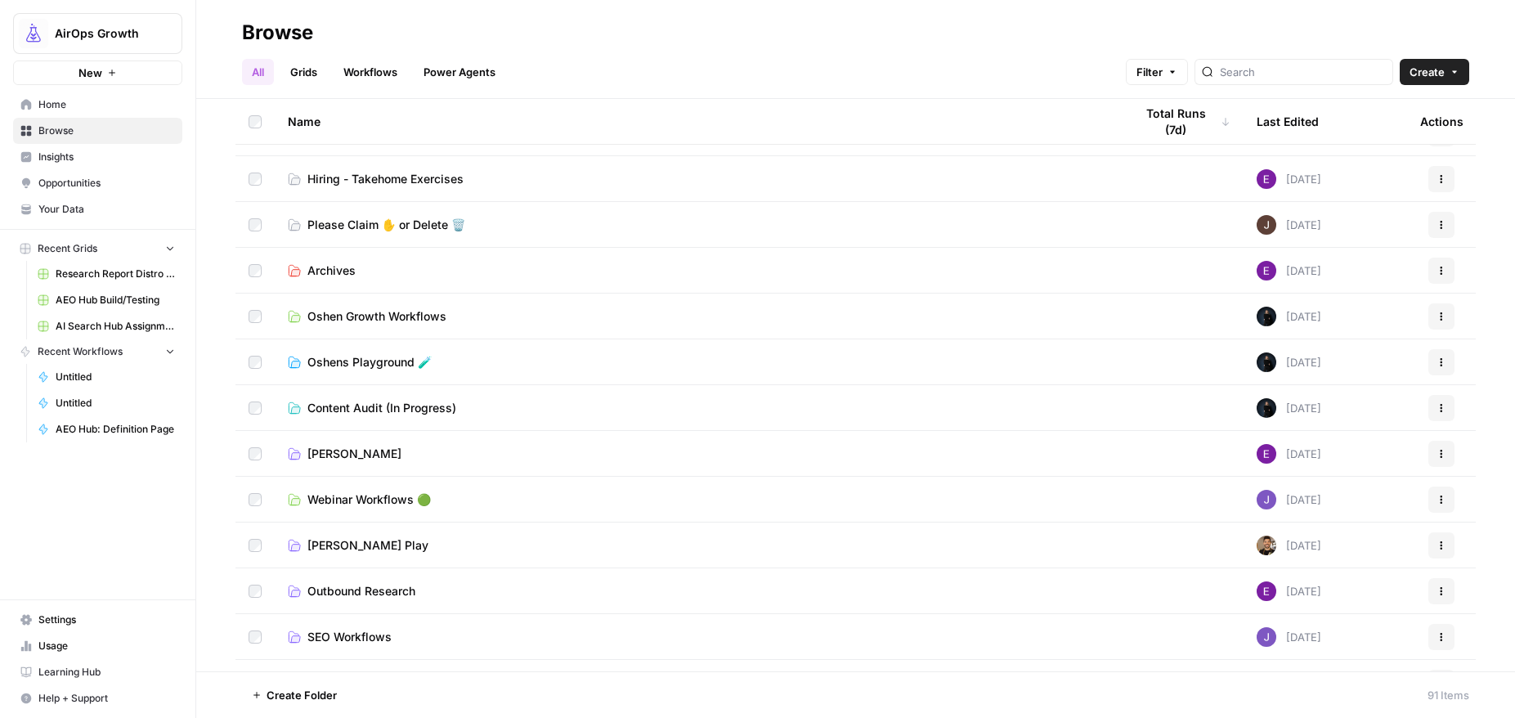
scroll to position [766, 0]
click at [359, 498] on span "Webinar Workflows 🟢" at bounding box center [368, 500] width 123 height 16
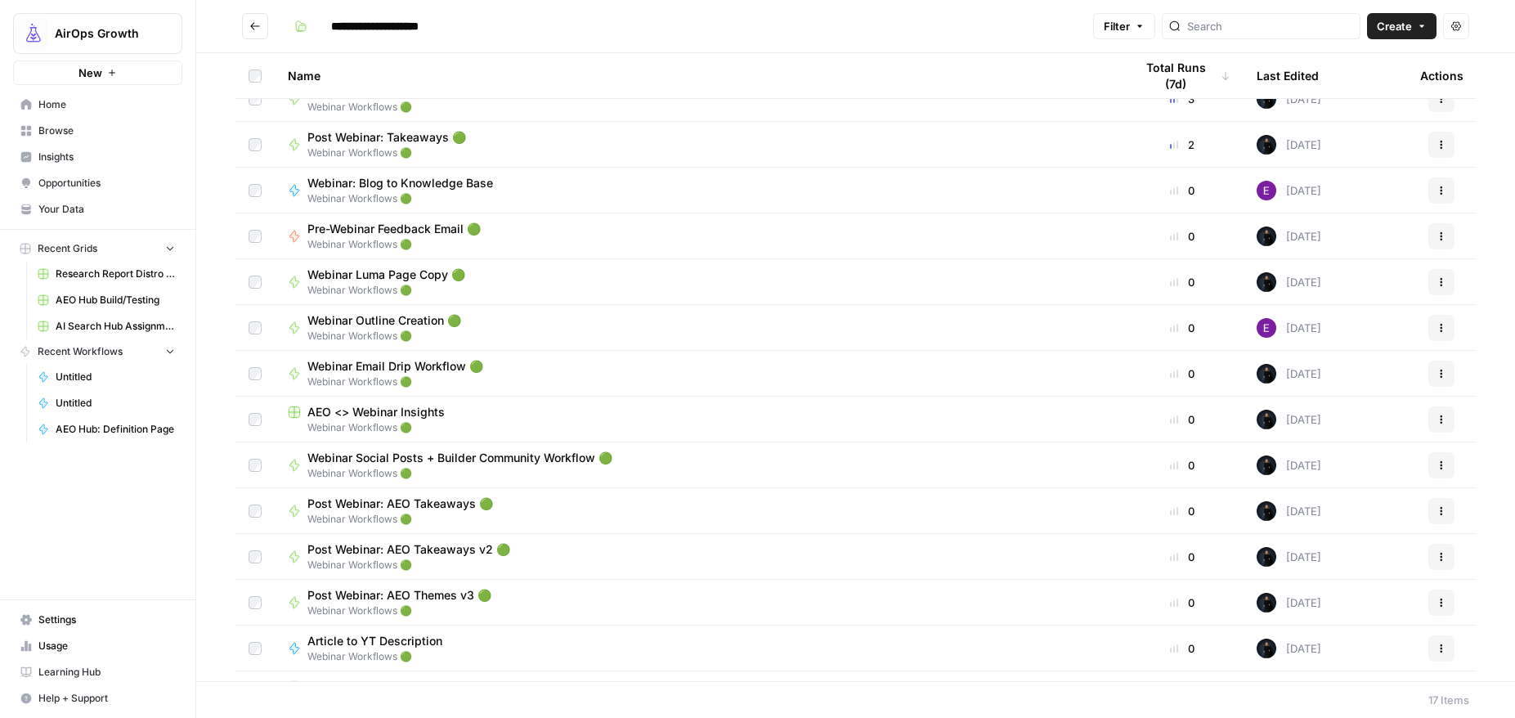
scroll to position [196, 0]
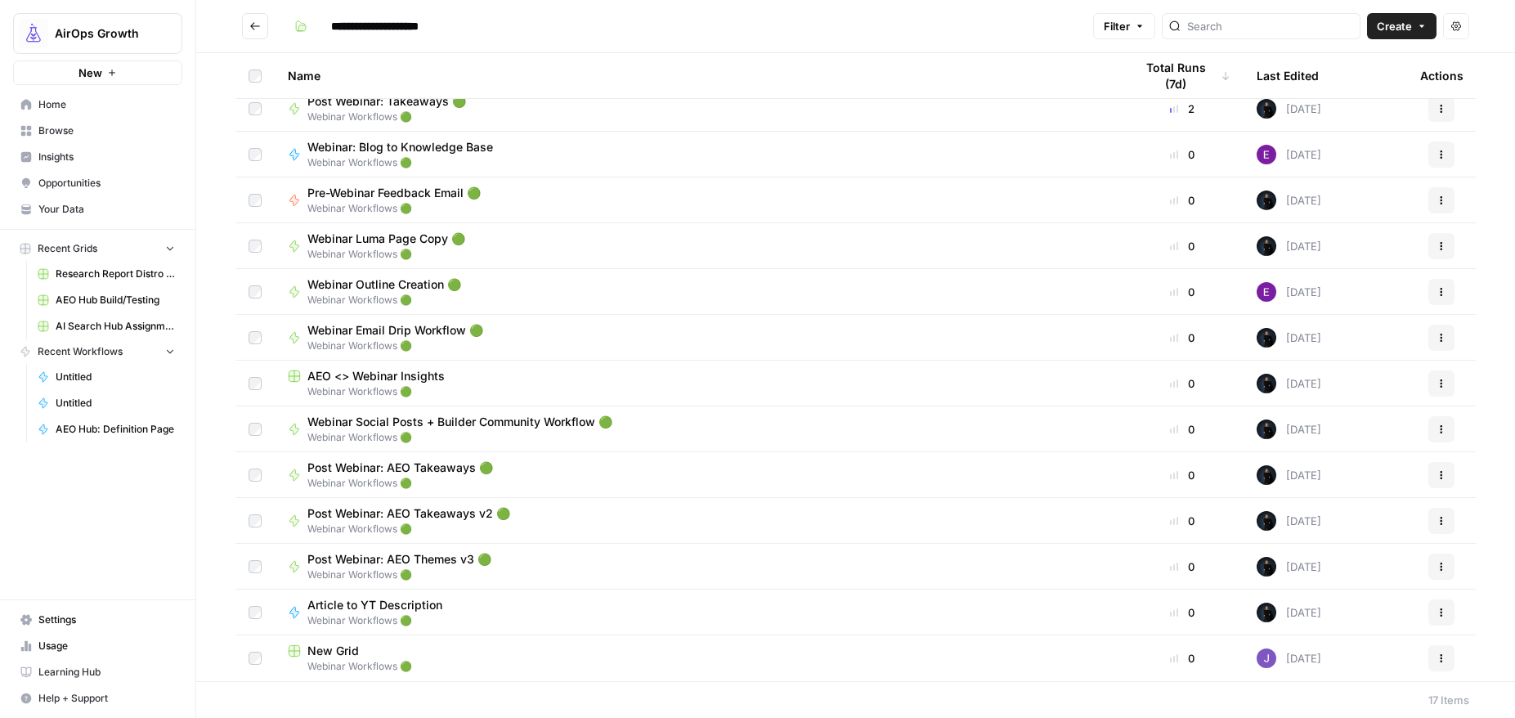
click at [411, 608] on span "Article to YT Description" at bounding box center [374, 605] width 135 height 16
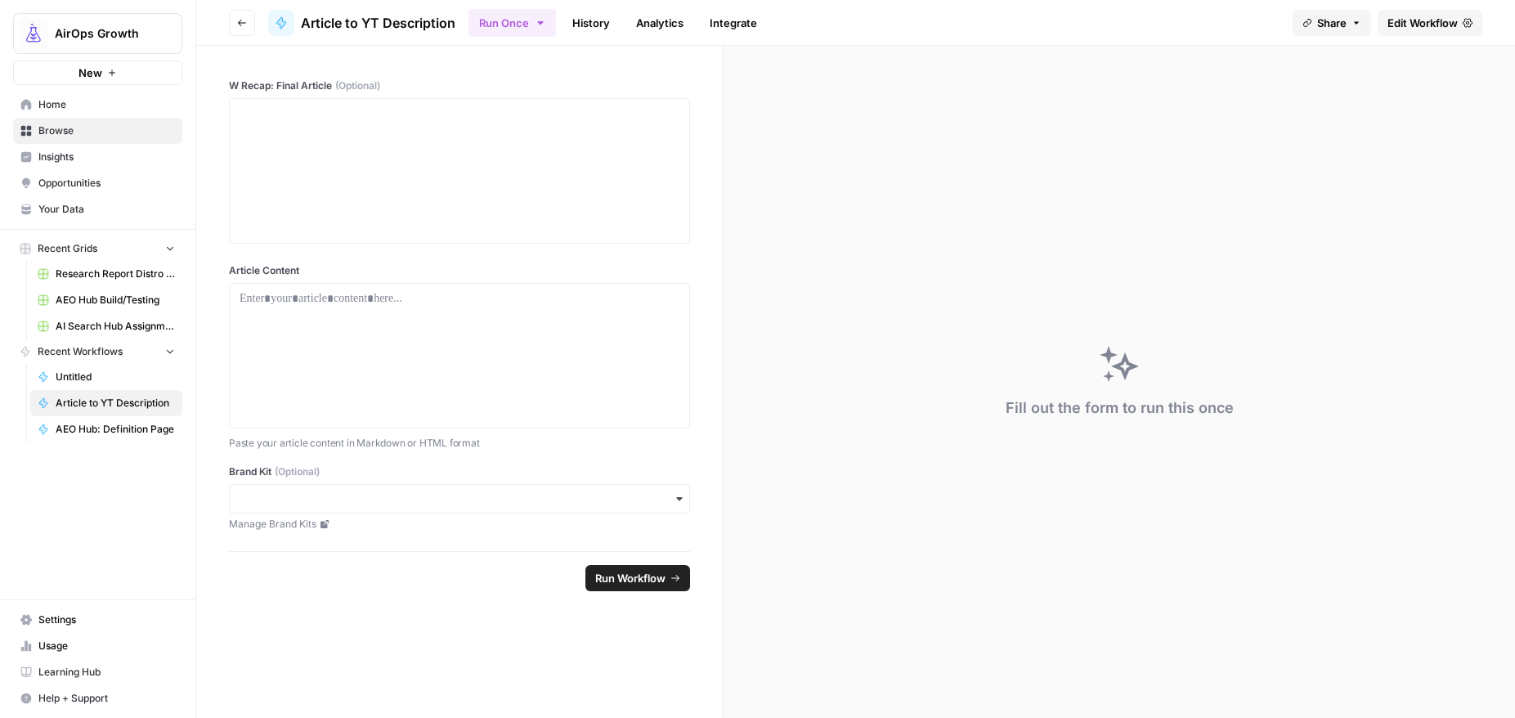
click at [1443, 29] on span "Edit Workflow" at bounding box center [1422, 23] width 70 height 16
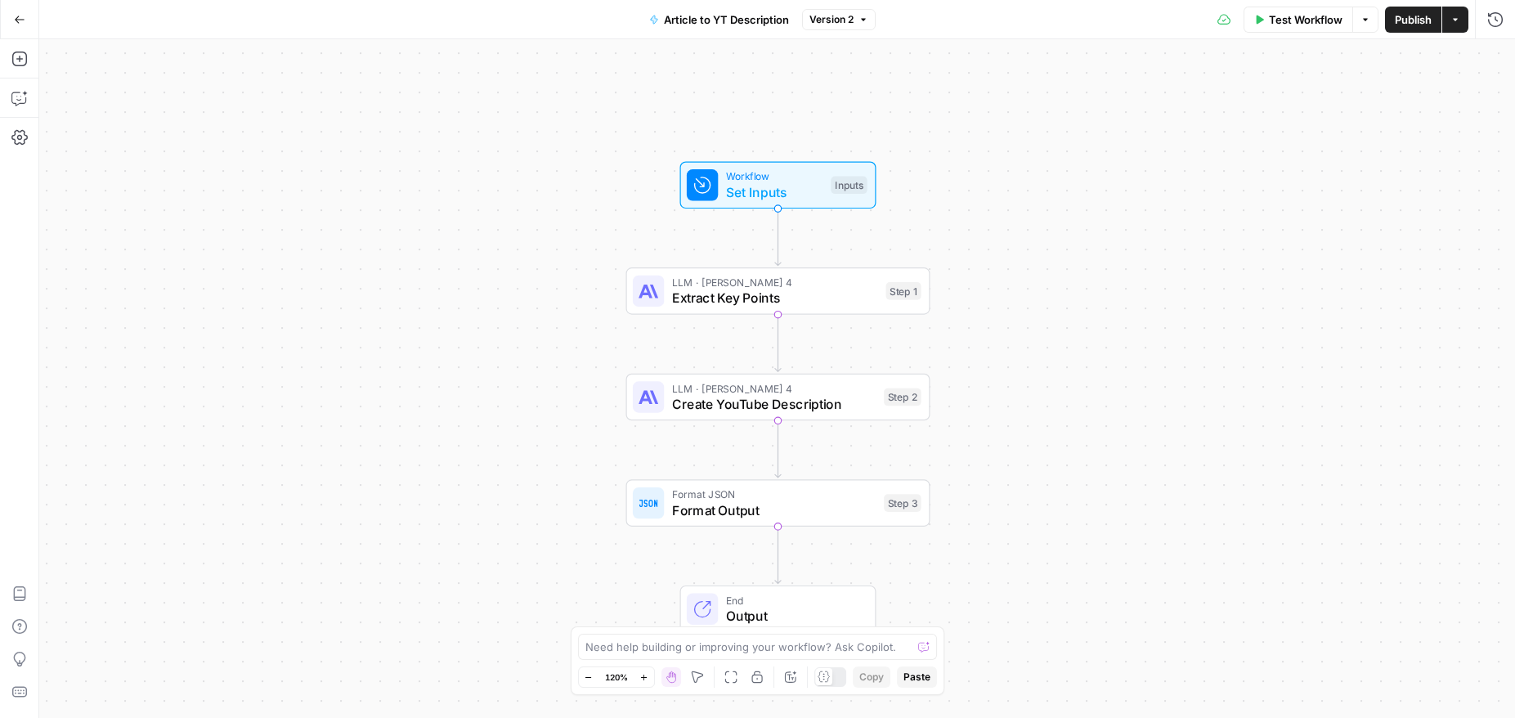
click at [692, 392] on span "LLM · [PERSON_NAME] 4" at bounding box center [774, 388] width 204 height 16
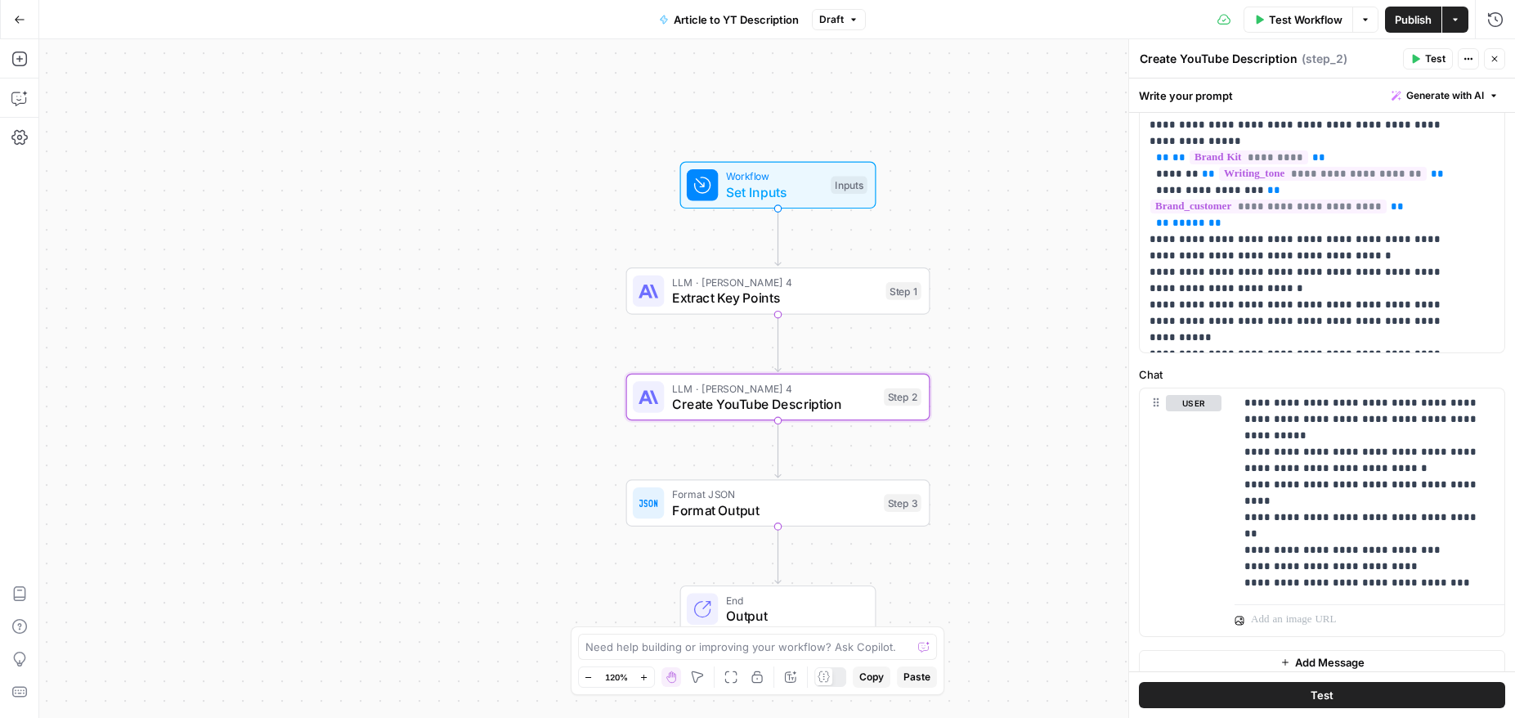
scroll to position [516, 0]
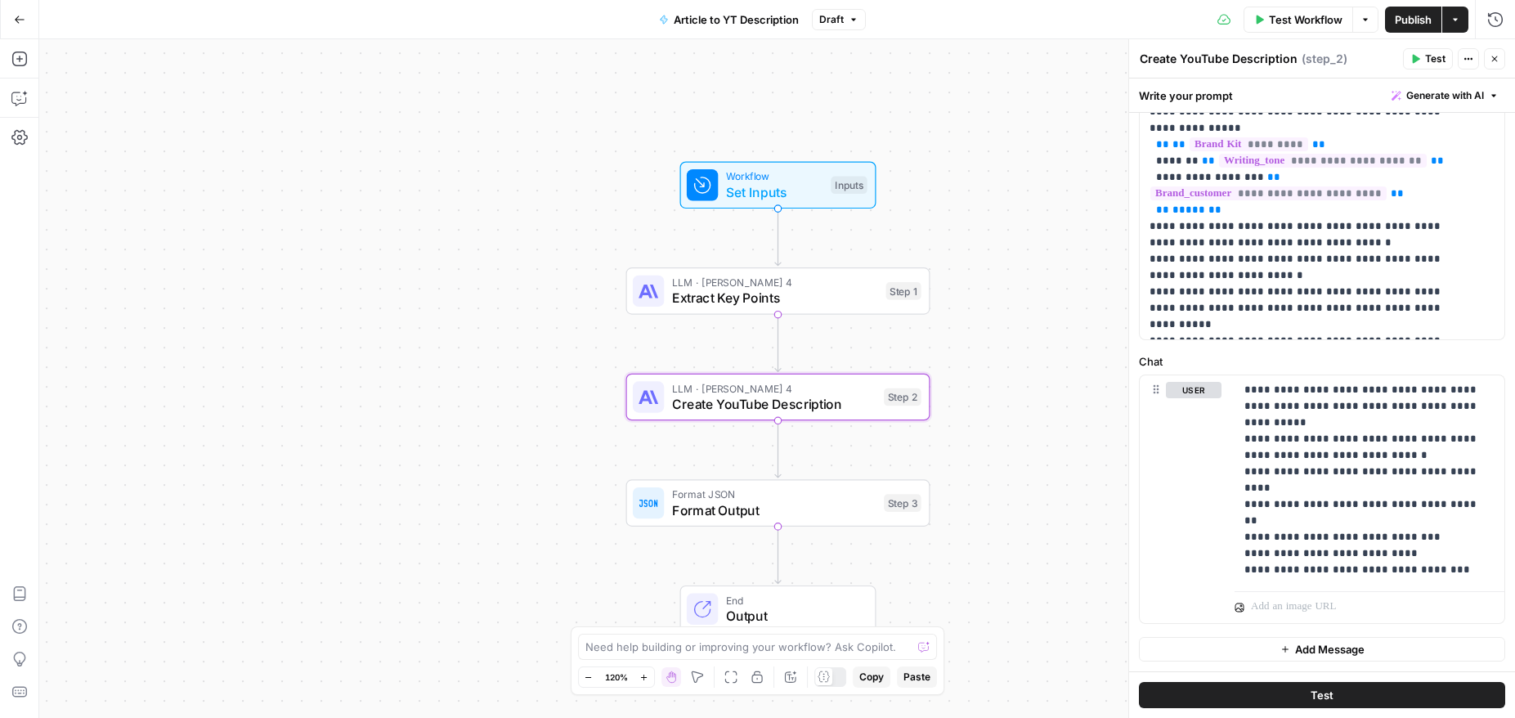
click at [850, 290] on span "Extract Key Points" at bounding box center [775, 298] width 206 height 20
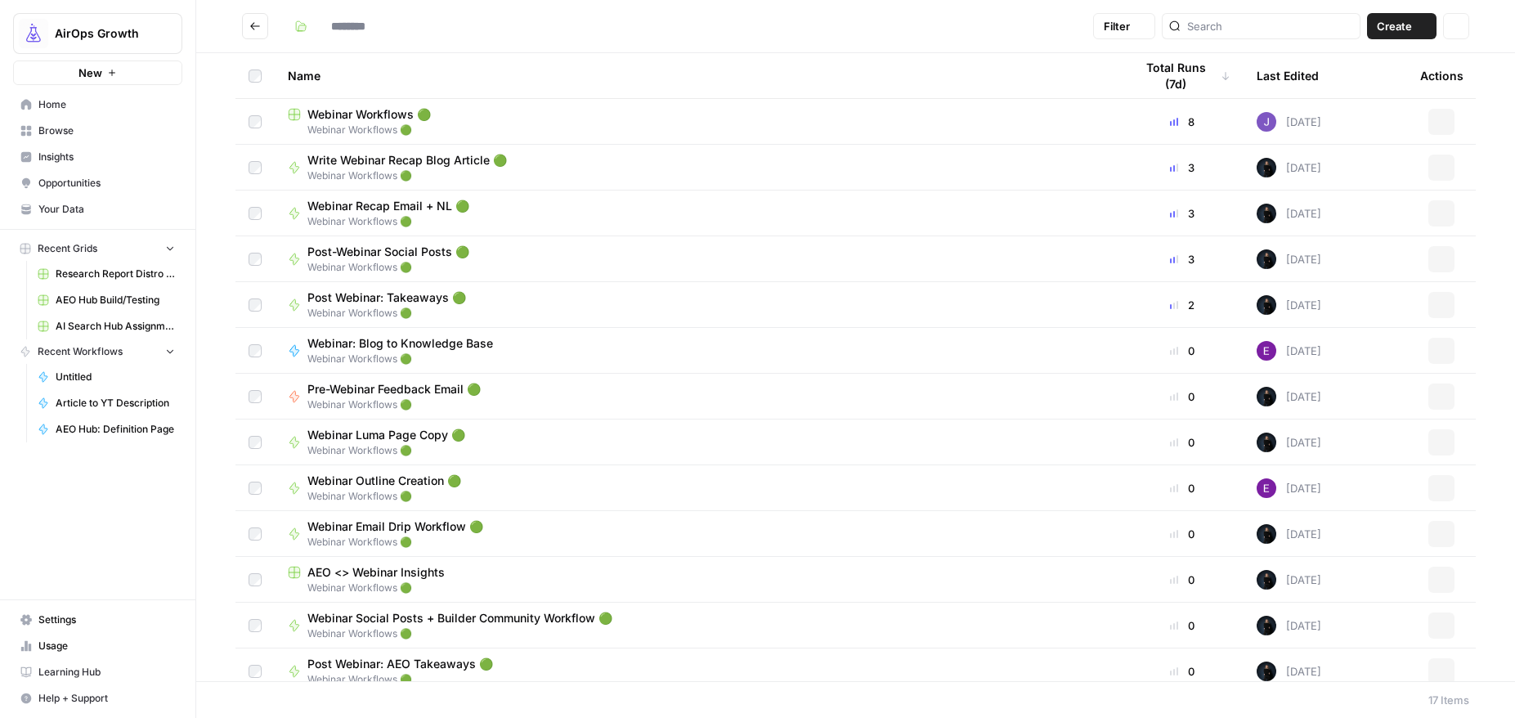
type input "**********"
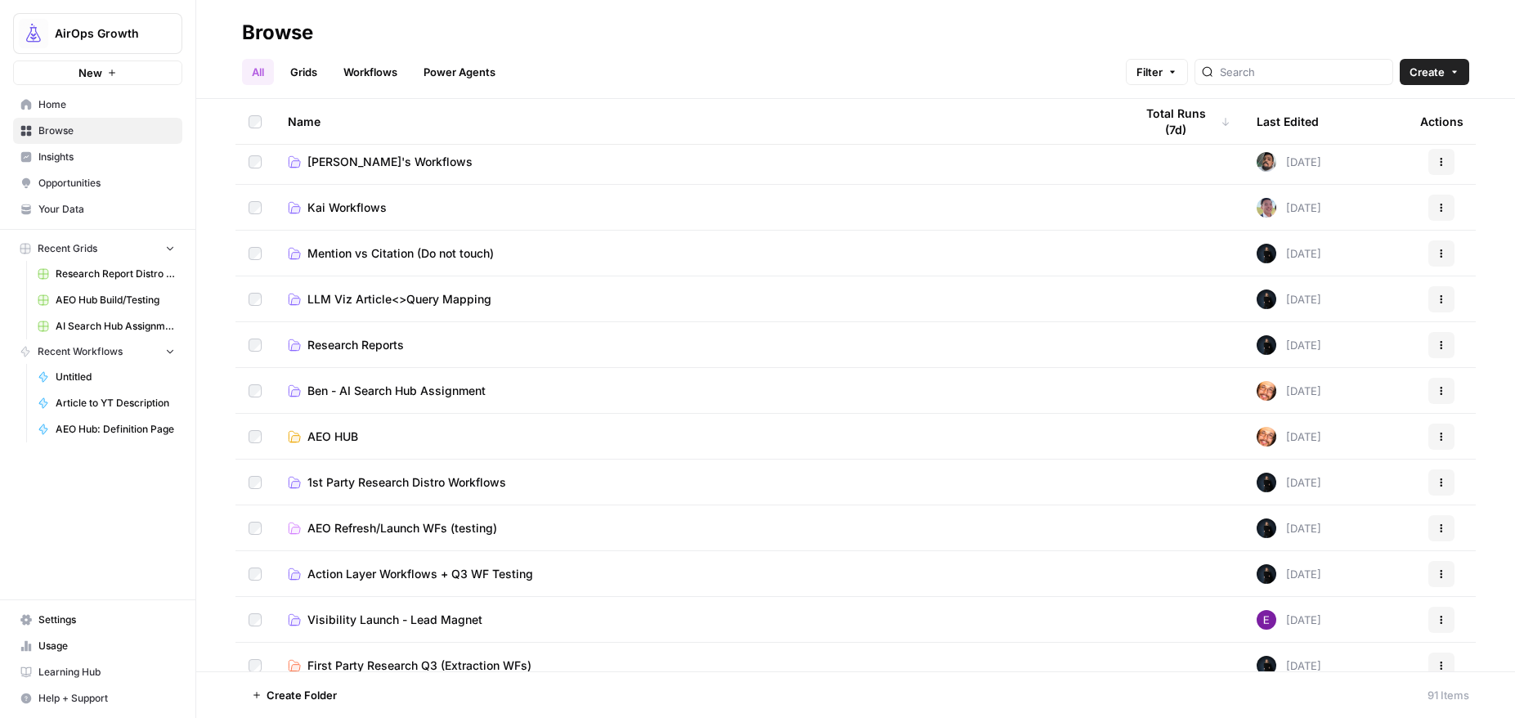
scroll to position [50, 0]
click at [449, 389] on span "Ben - AI Search Hub Assignment" at bounding box center [396, 392] width 178 height 16
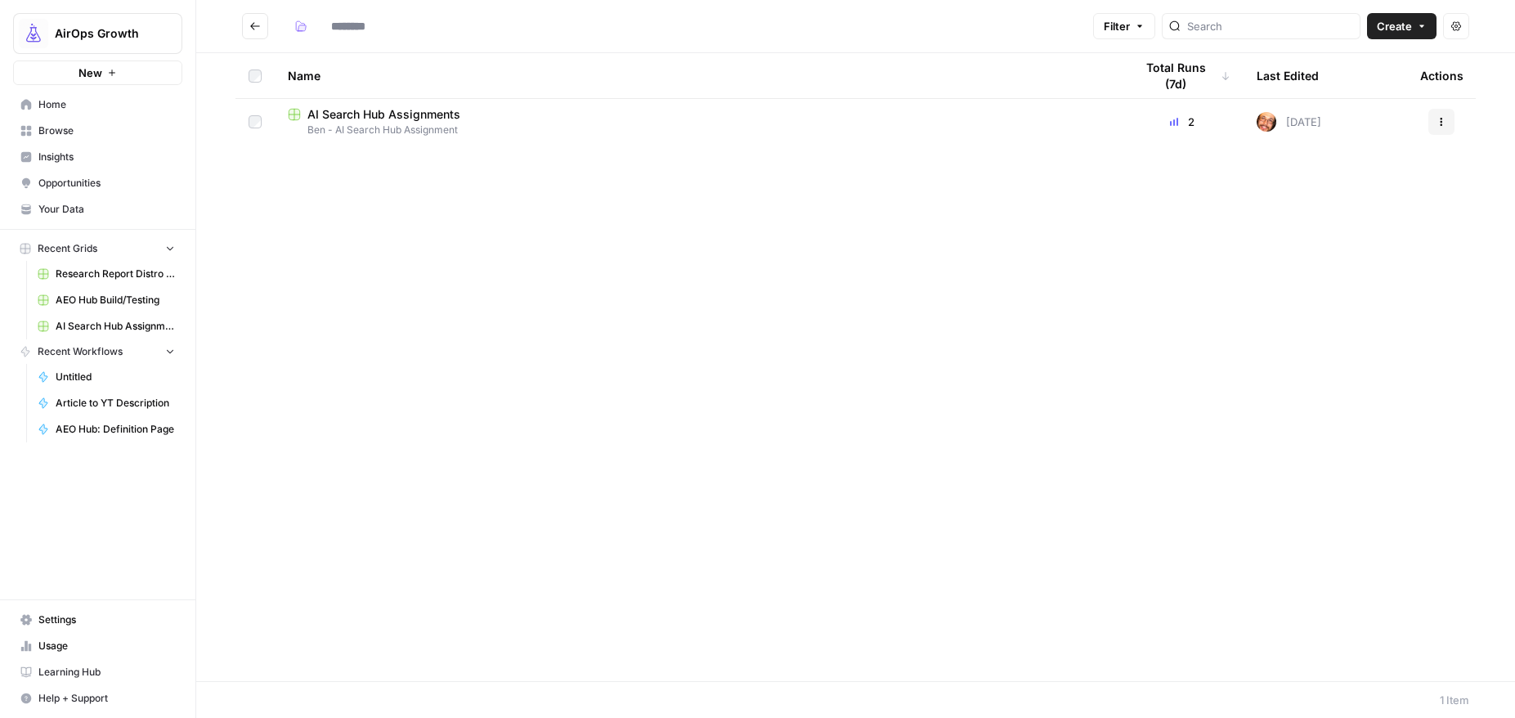
type input "**********"
click at [338, 112] on span "AI Search Hub Assignments" at bounding box center [383, 114] width 153 height 16
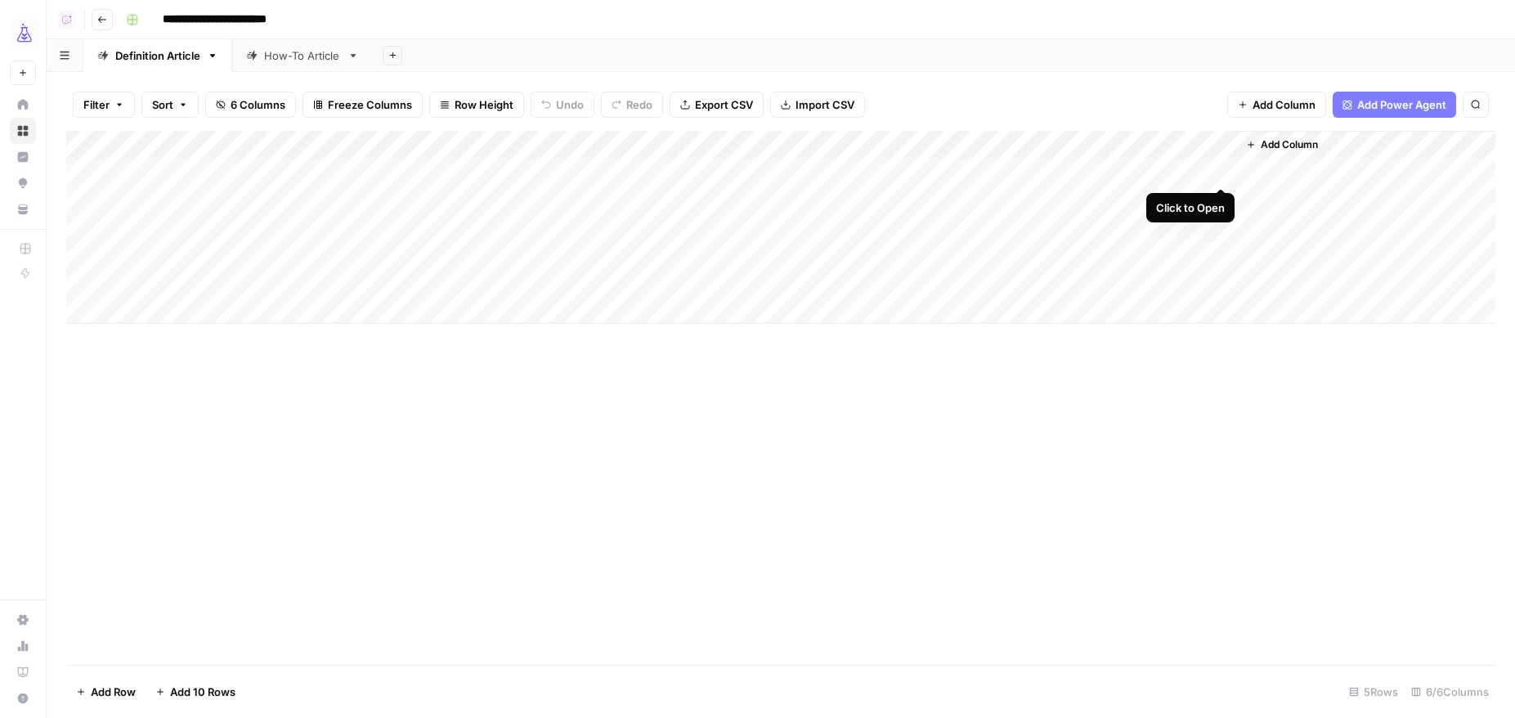
click at [1222, 171] on div "Add Column" at bounding box center [780, 227] width 1429 height 193
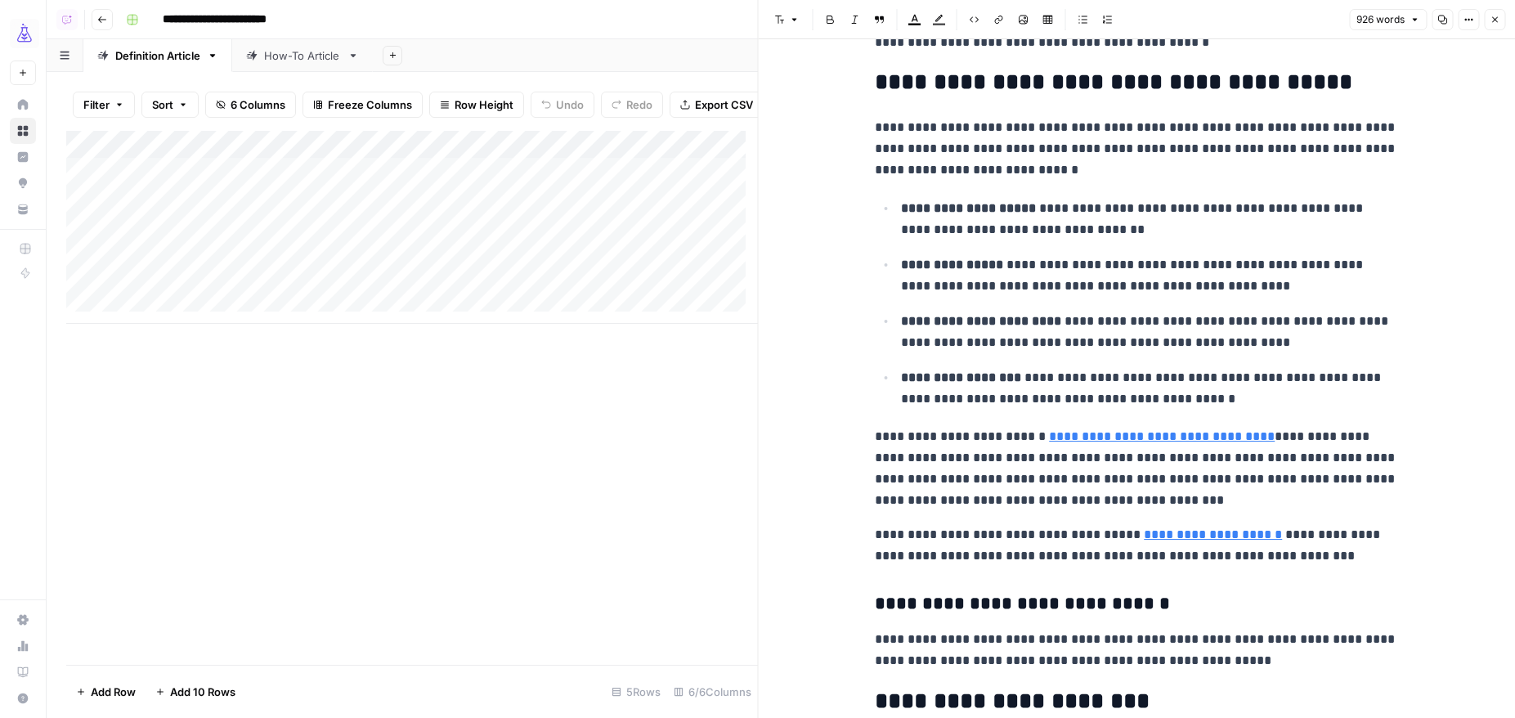
scroll to position [730, 0]
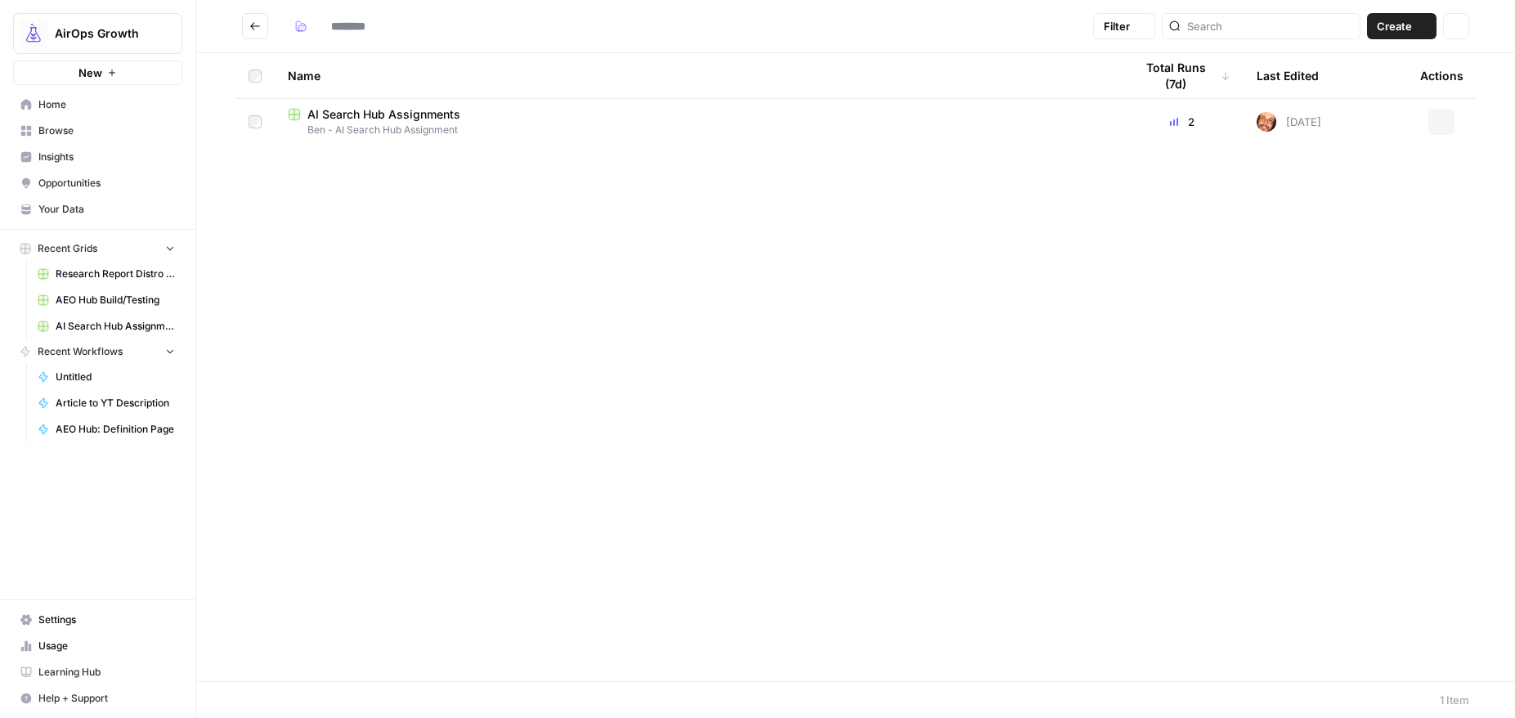
type input "**********"
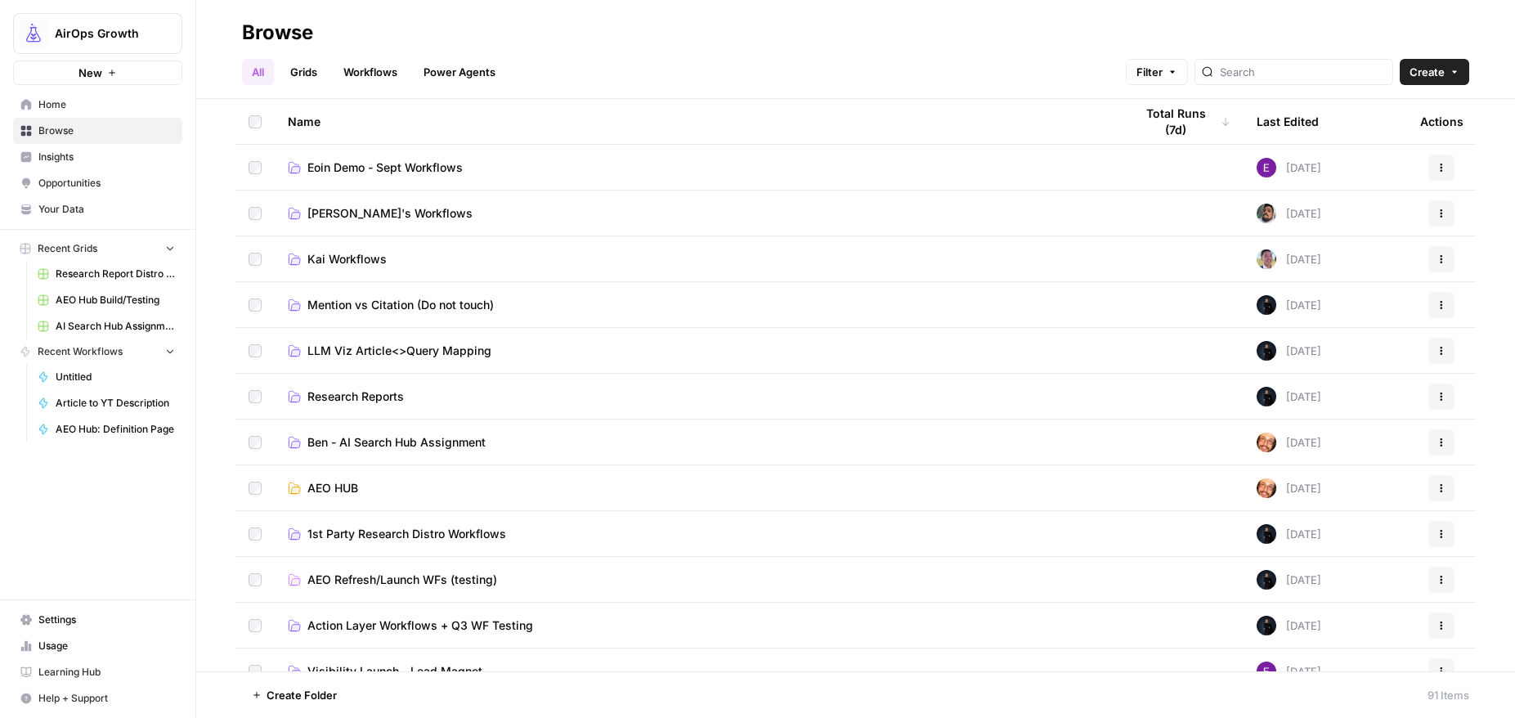
click at [361, 482] on link "AEO HUB" at bounding box center [698, 488] width 820 height 16
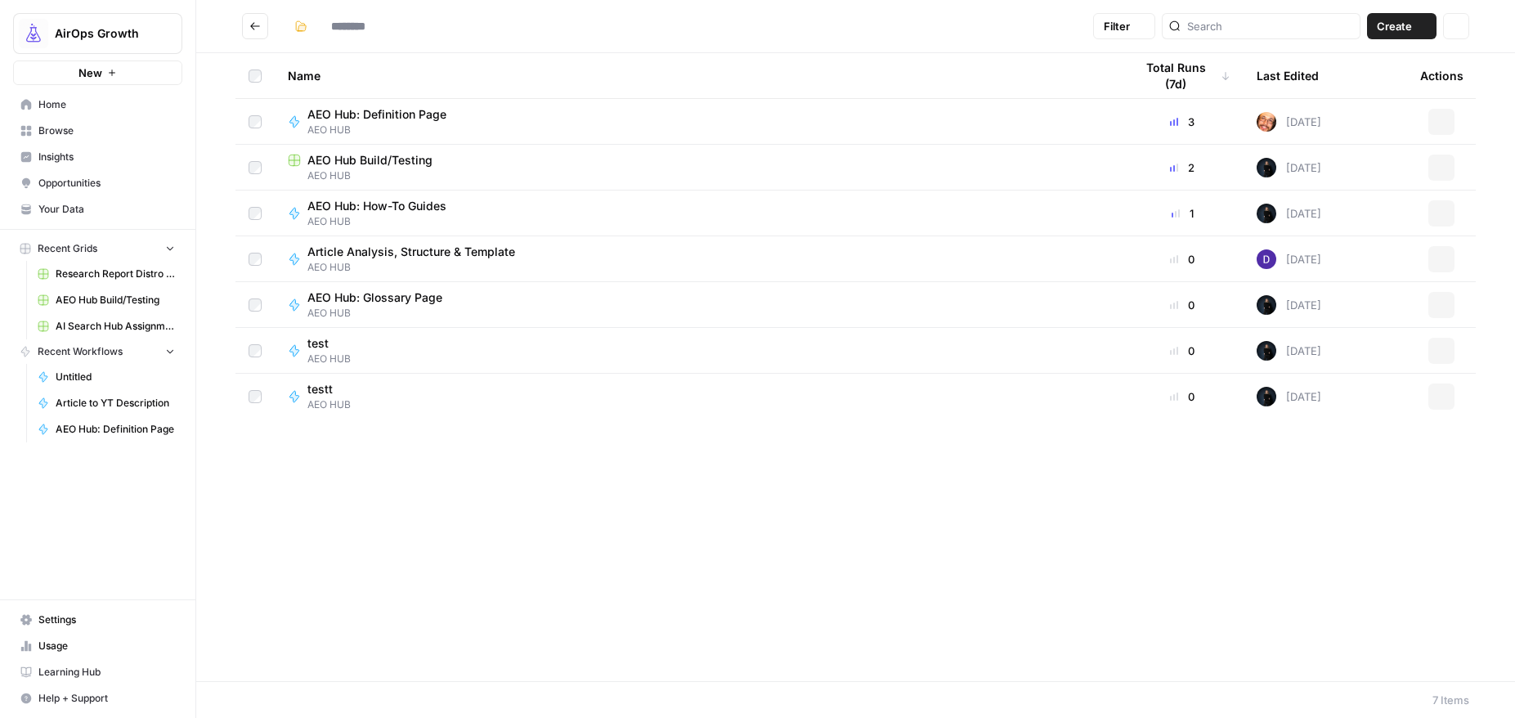
type input "*******"
click at [383, 160] on span "AEO Hub Build/Testing" at bounding box center [369, 160] width 125 height 16
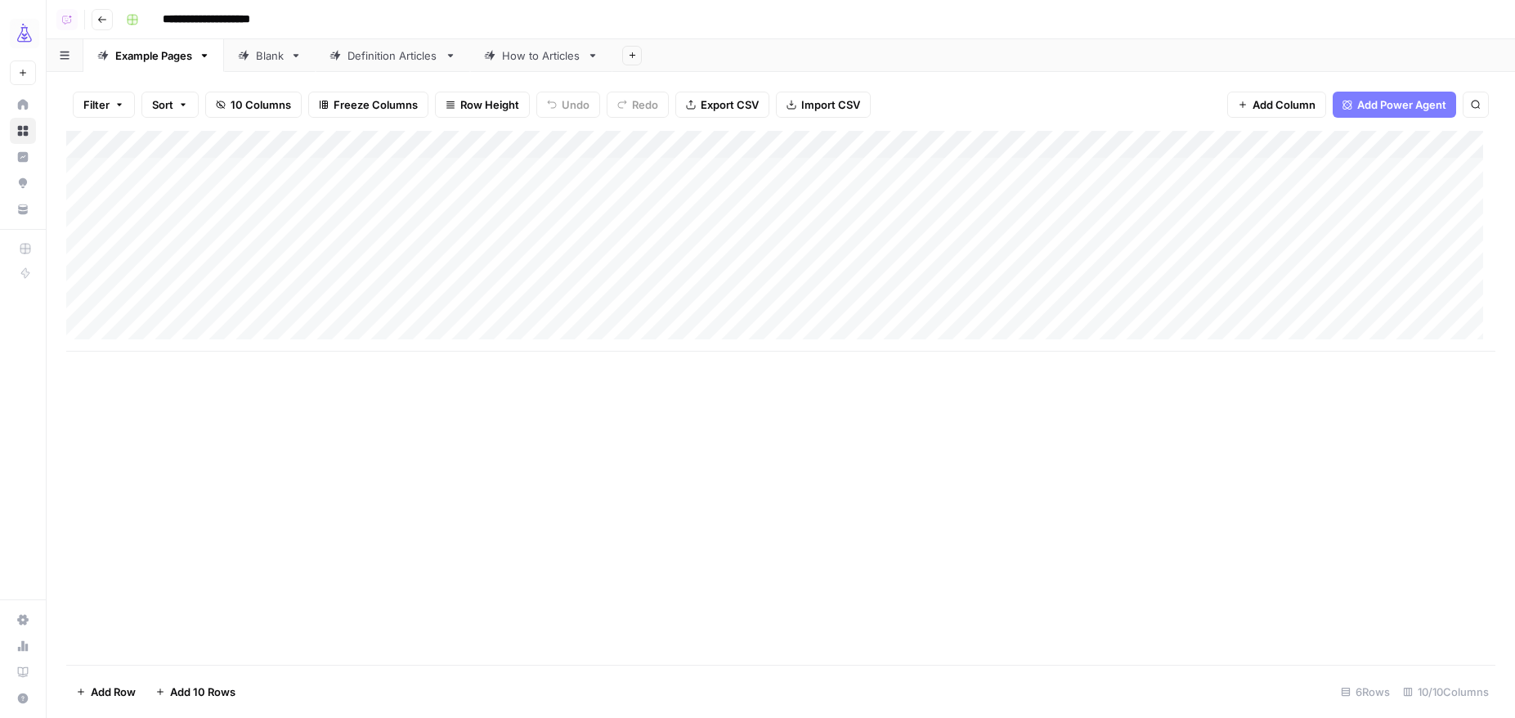
click at [258, 57] on div "Blank" at bounding box center [270, 55] width 28 height 16
drag, startPoint x: 262, startPoint y: 57, endPoint x: 115, endPoint y: 54, distance: 147.2
click at [115, 54] on div "Example Pages Blank Definition Articles How to Articles Add Sheet" at bounding box center [781, 55] width 1468 height 33
click at [415, 60] on div "Definition Articles" at bounding box center [392, 55] width 91 height 16
type input "**********"
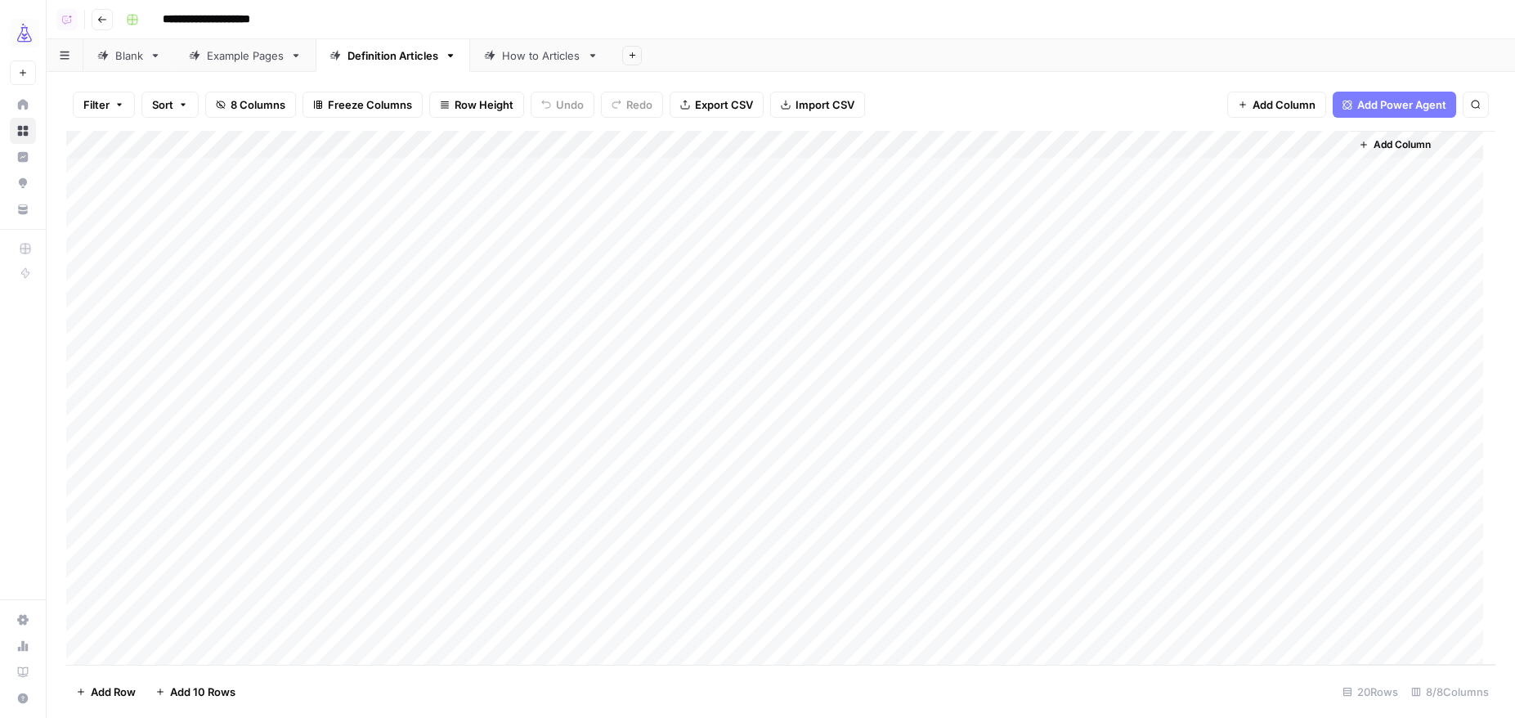
scroll to position [76, 0]
